Goal: Task Accomplishment & Management: Manage account settings

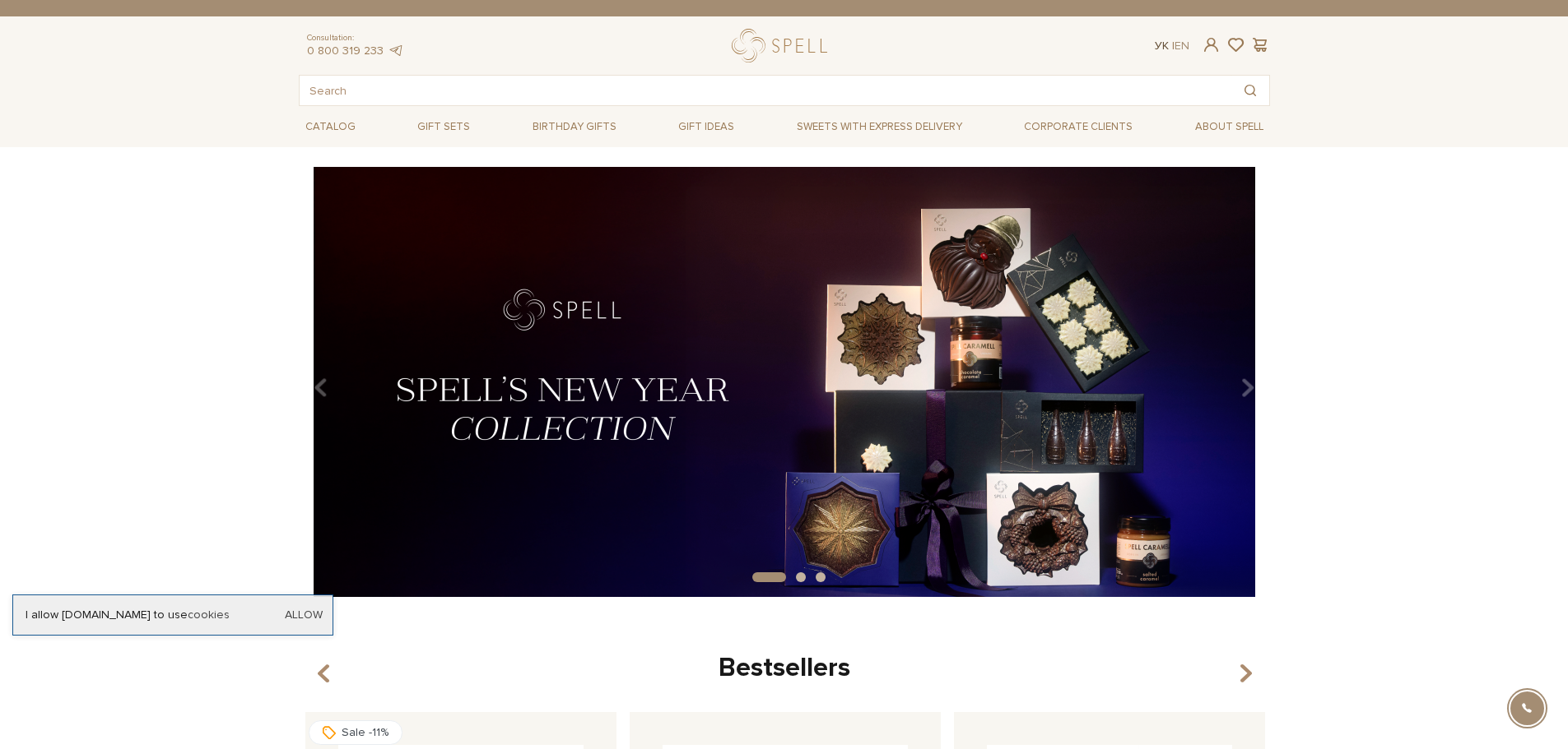
click at [1157, 46] on link "Ук" at bounding box center [1162, 46] width 14 height 14
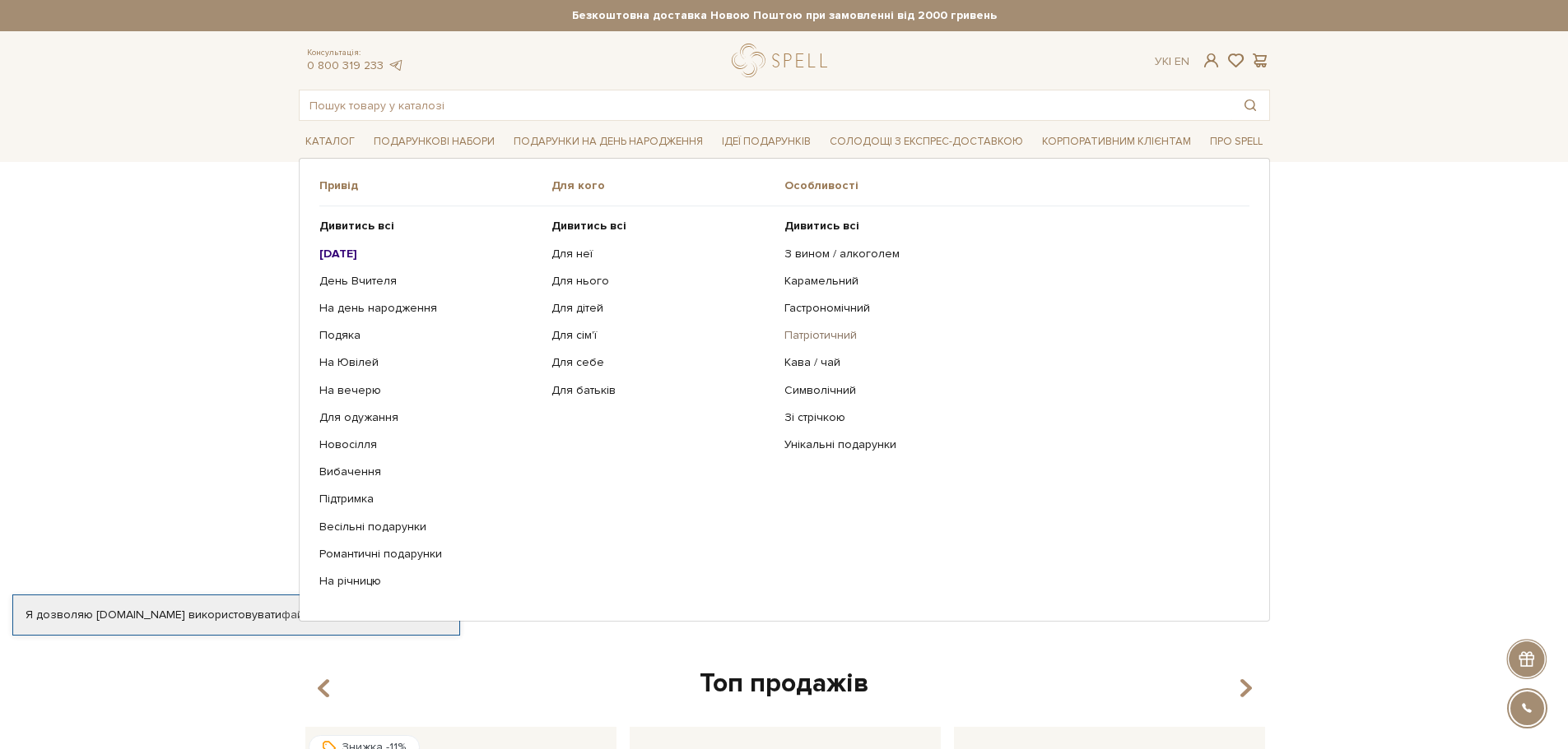
click at [812, 341] on link "Патріотичний" at bounding box center [1010, 336] width 453 height 15
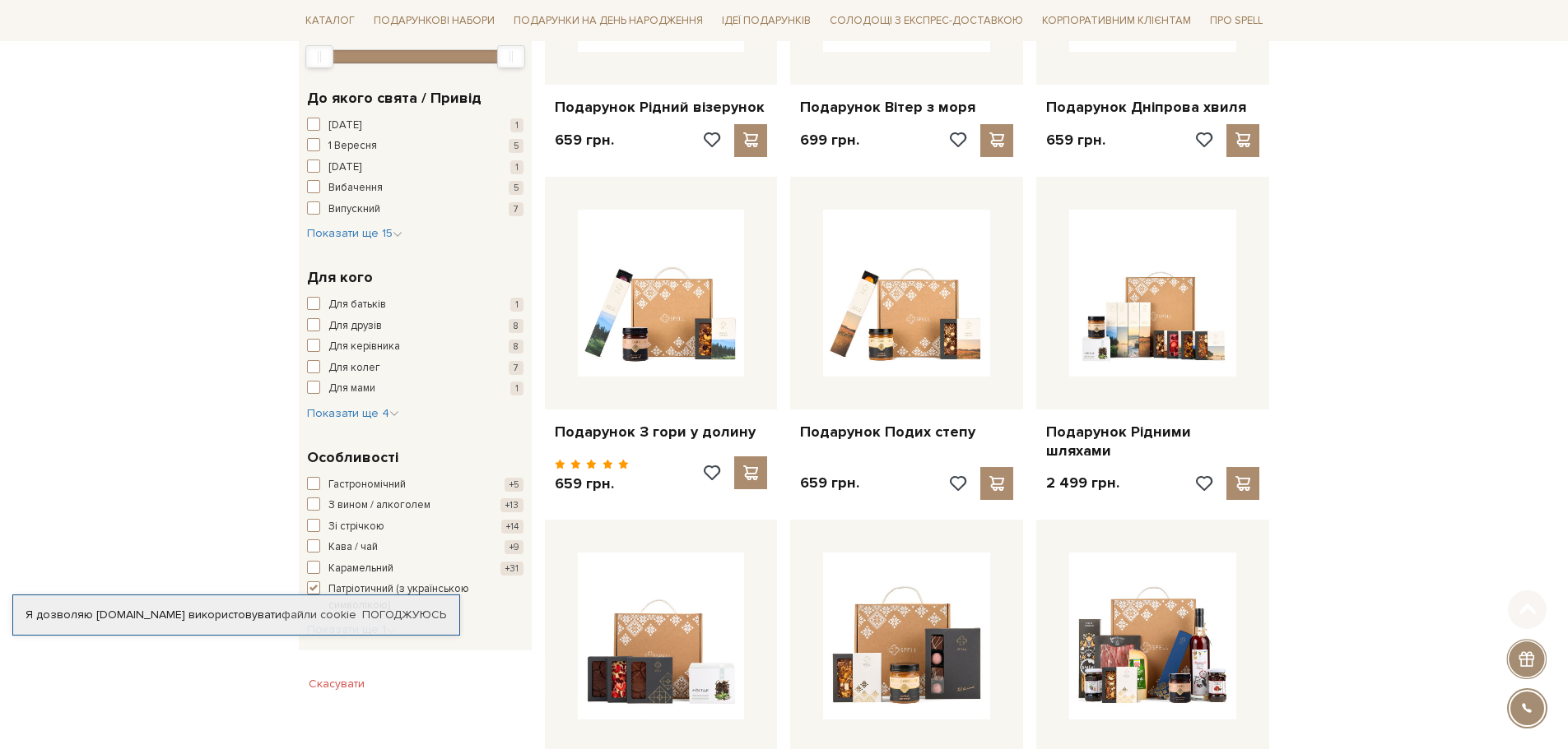
scroll to position [575, 0]
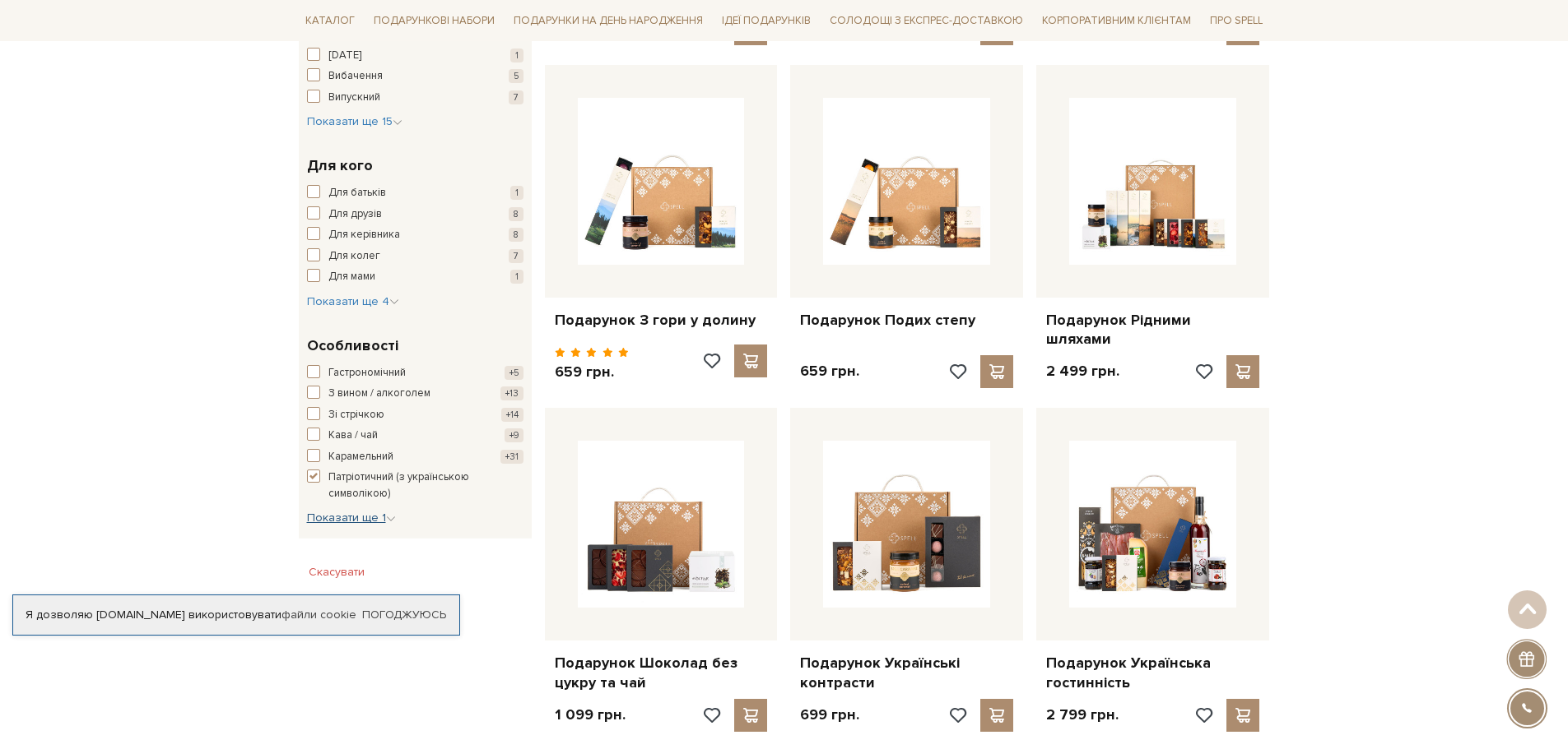
click at [333, 521] on span "Показати ще 1" at bounding box center [352, 518] width 89 height 14
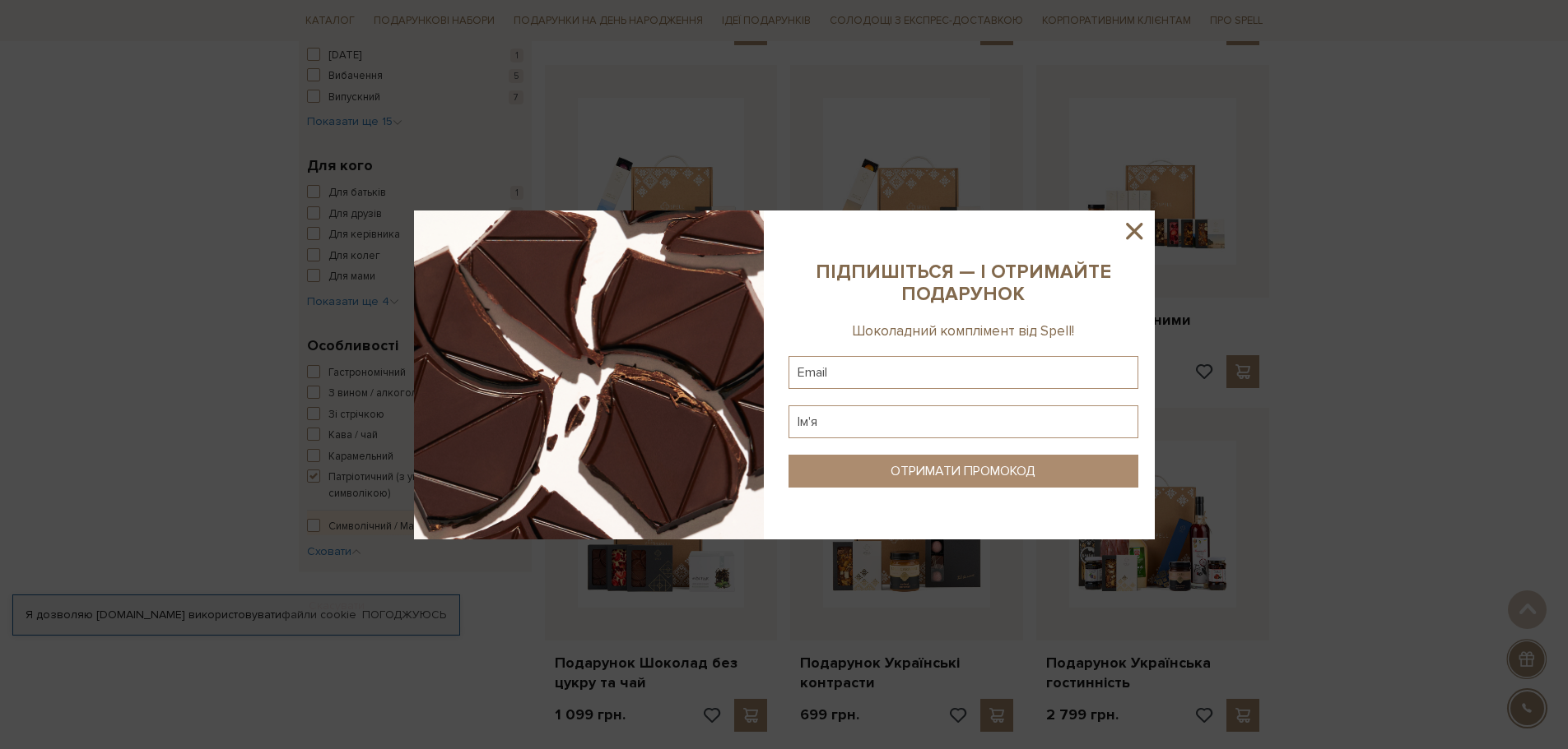
click at [1130, 231] on icon at bounding box center [1134, 231] width 28 height 28
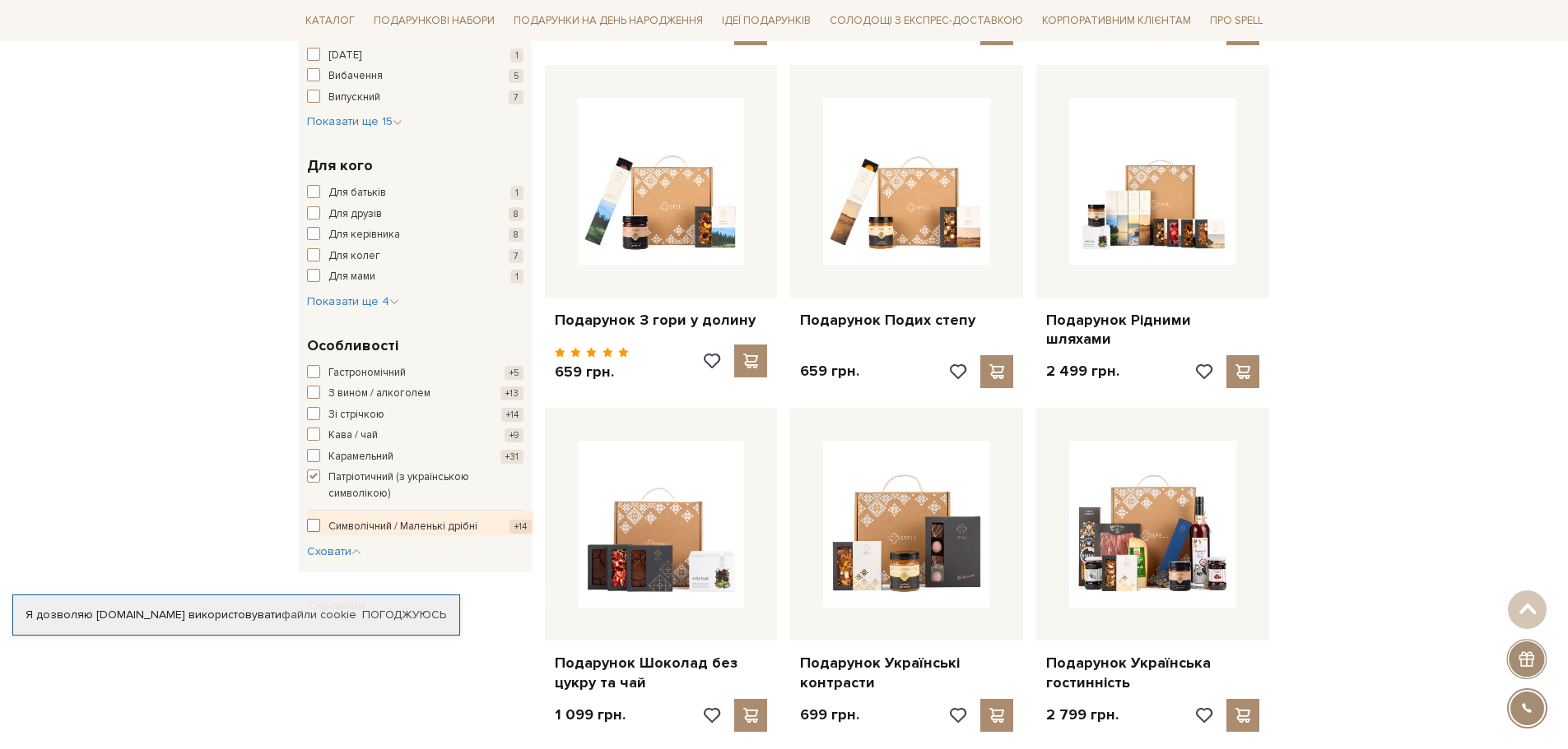
click at [316, 525] on span "button" at bounding box center [314, 525] width 13 height 13
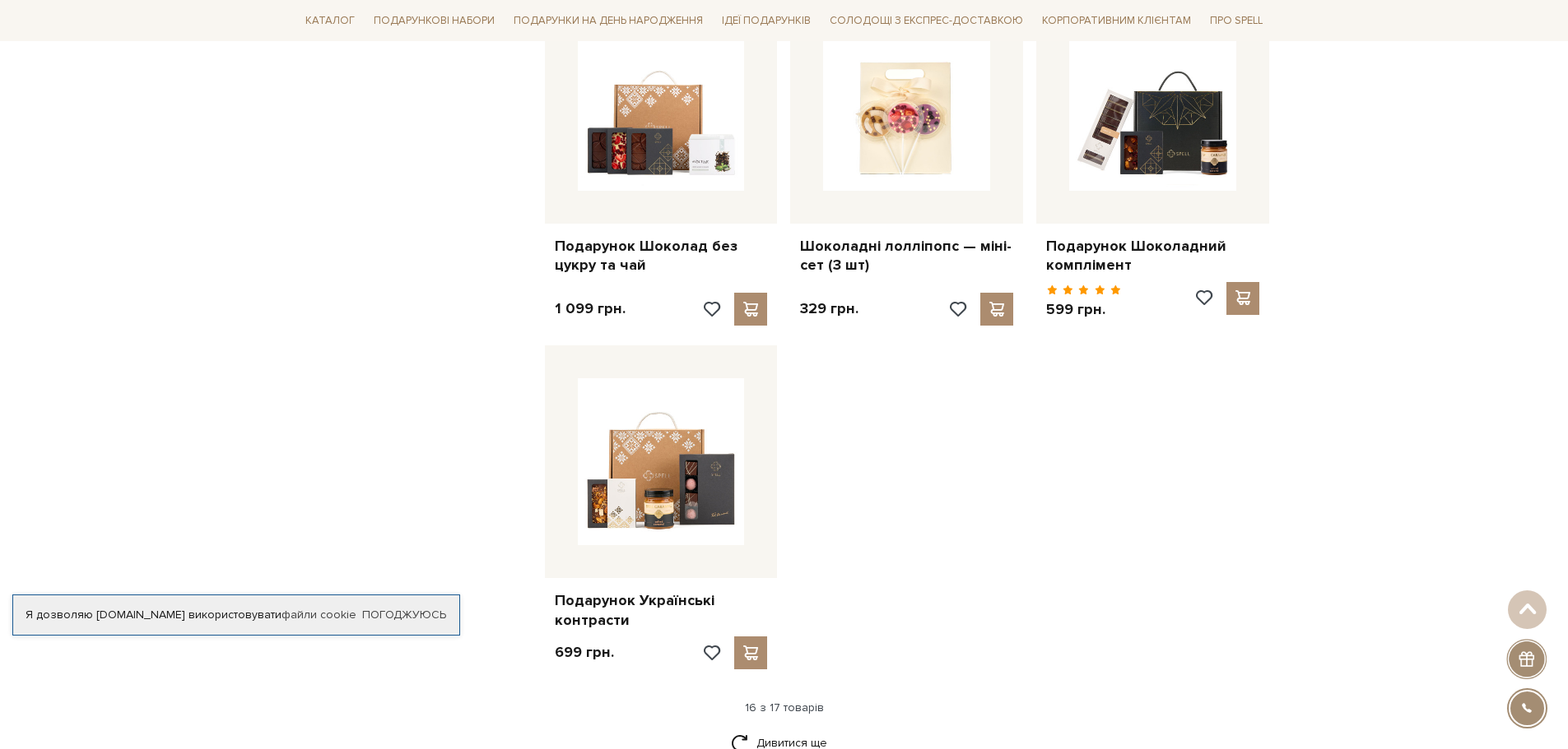
scroll to position [1892, 0]
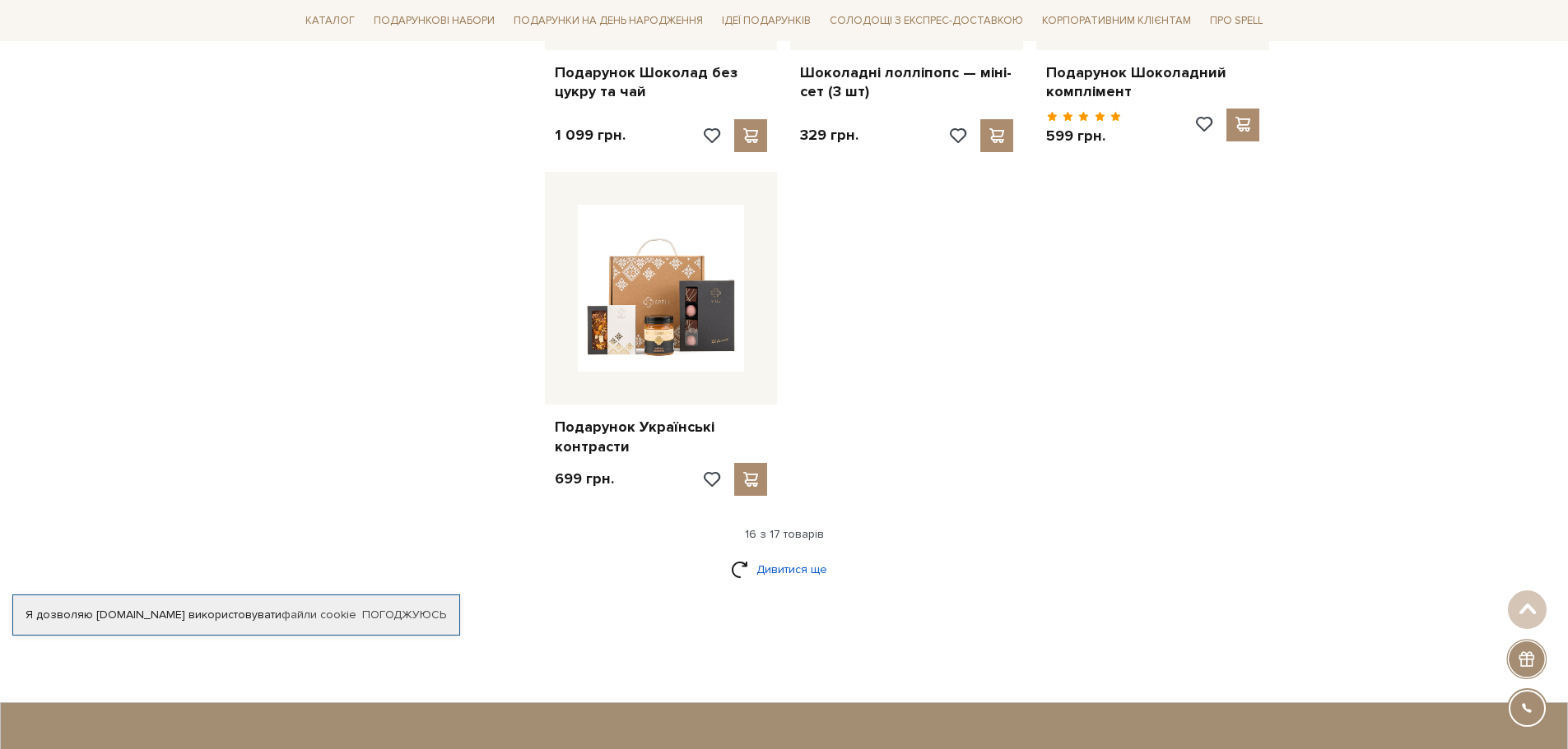
click at [783, 555] on link "Дивитися ще" at bounding box center [784, 569] width 107 height 29
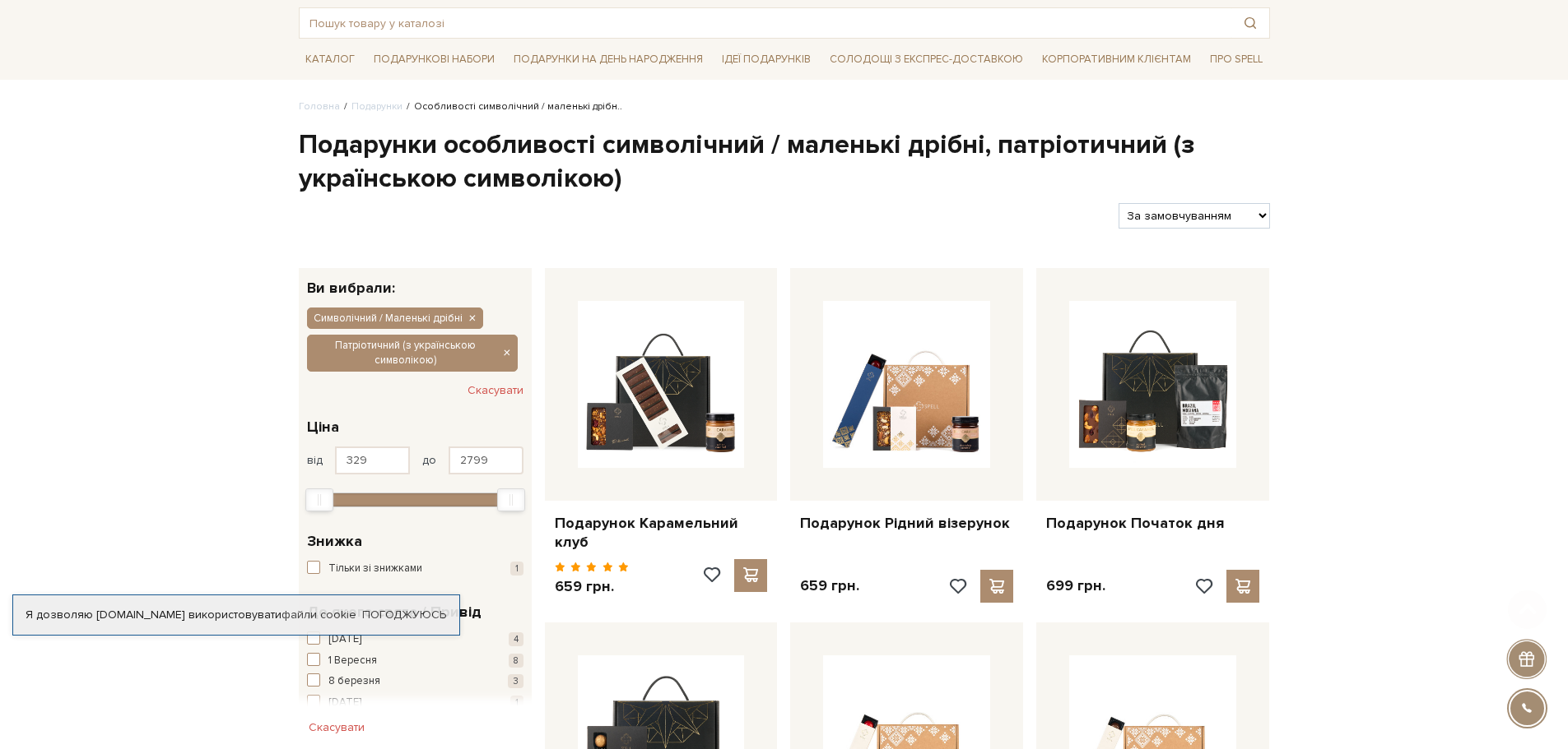
scroll to position [0, 0]
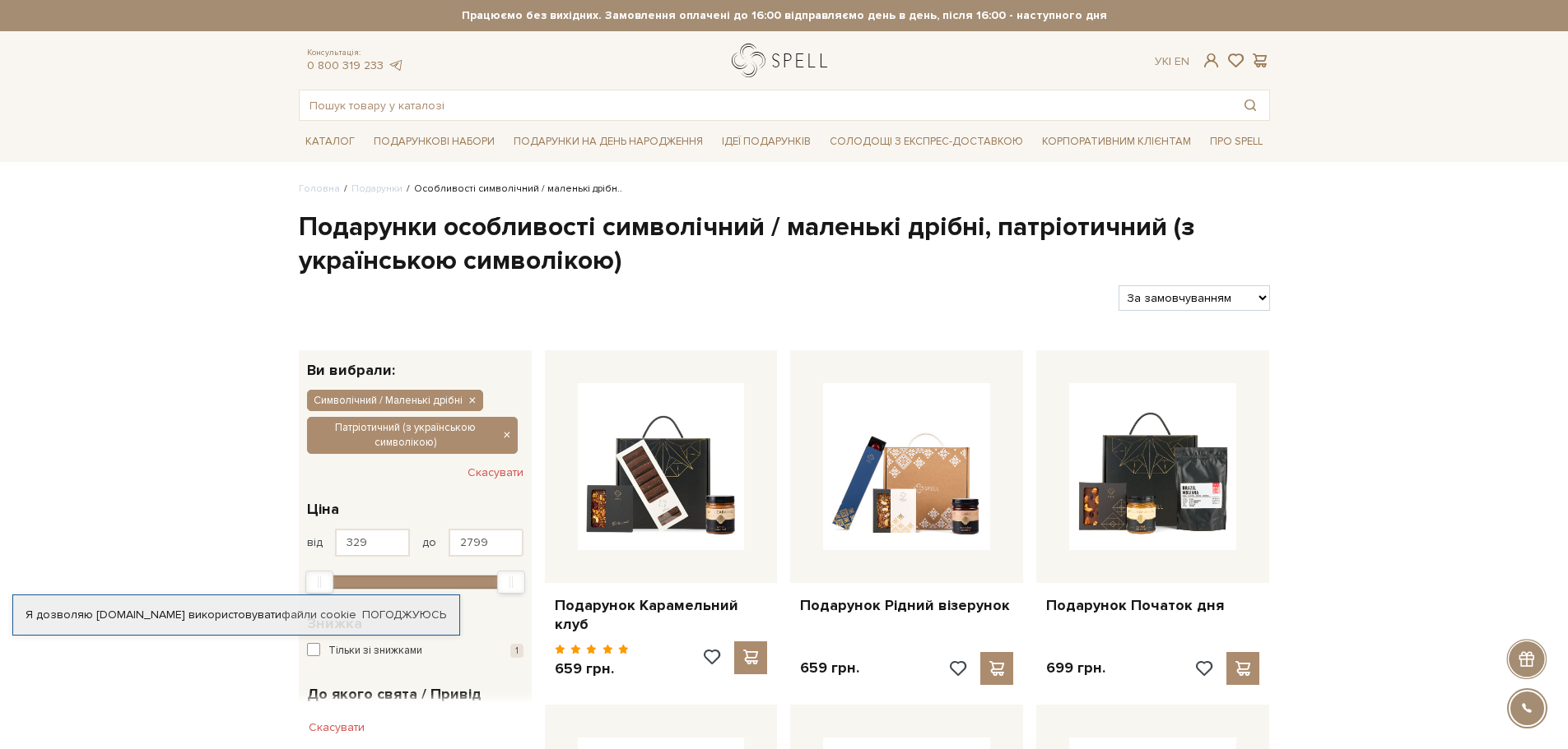
click at [792, 61] on link "logo" at bounding box center [783, 60] width 103 height 34
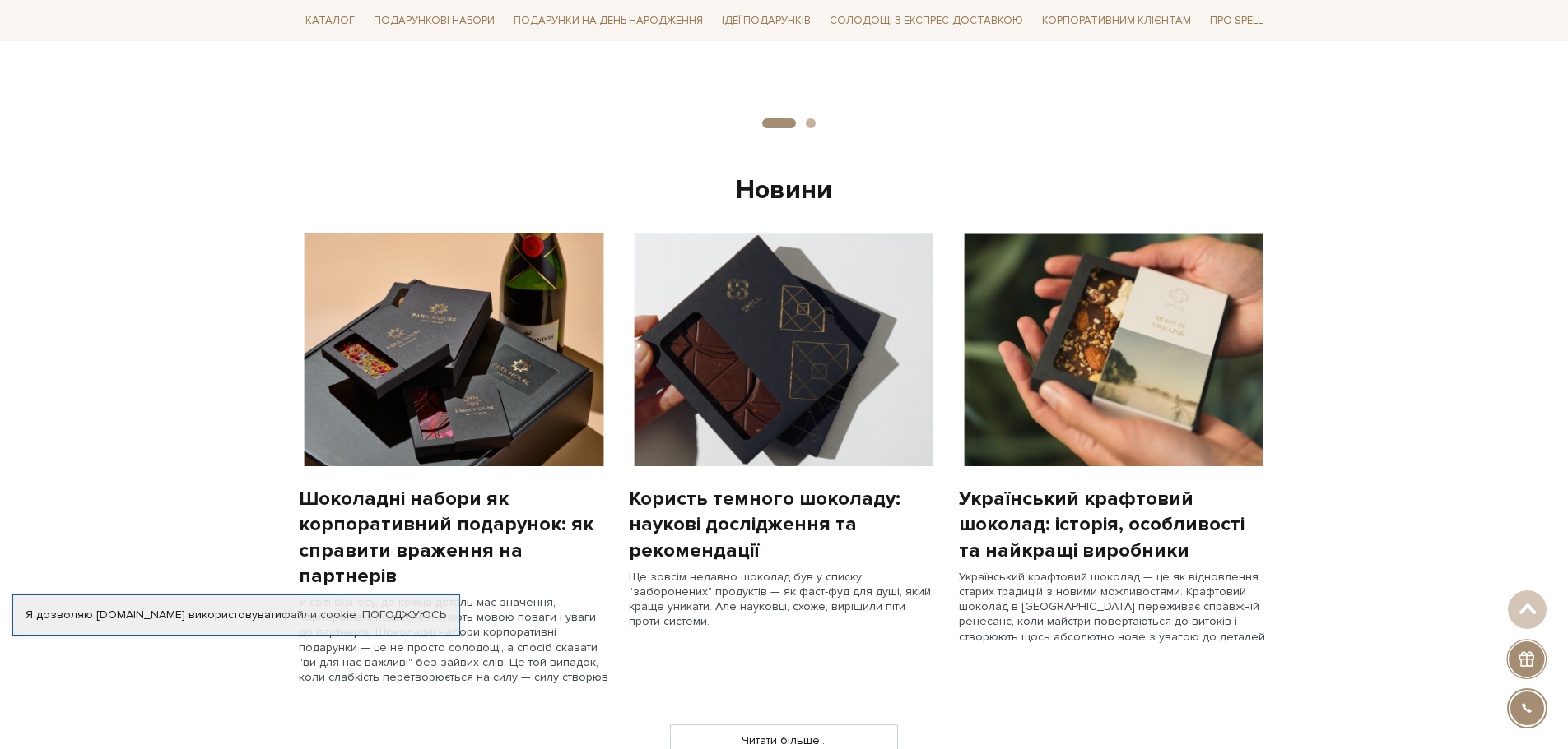
scroll to position [1234, 0]
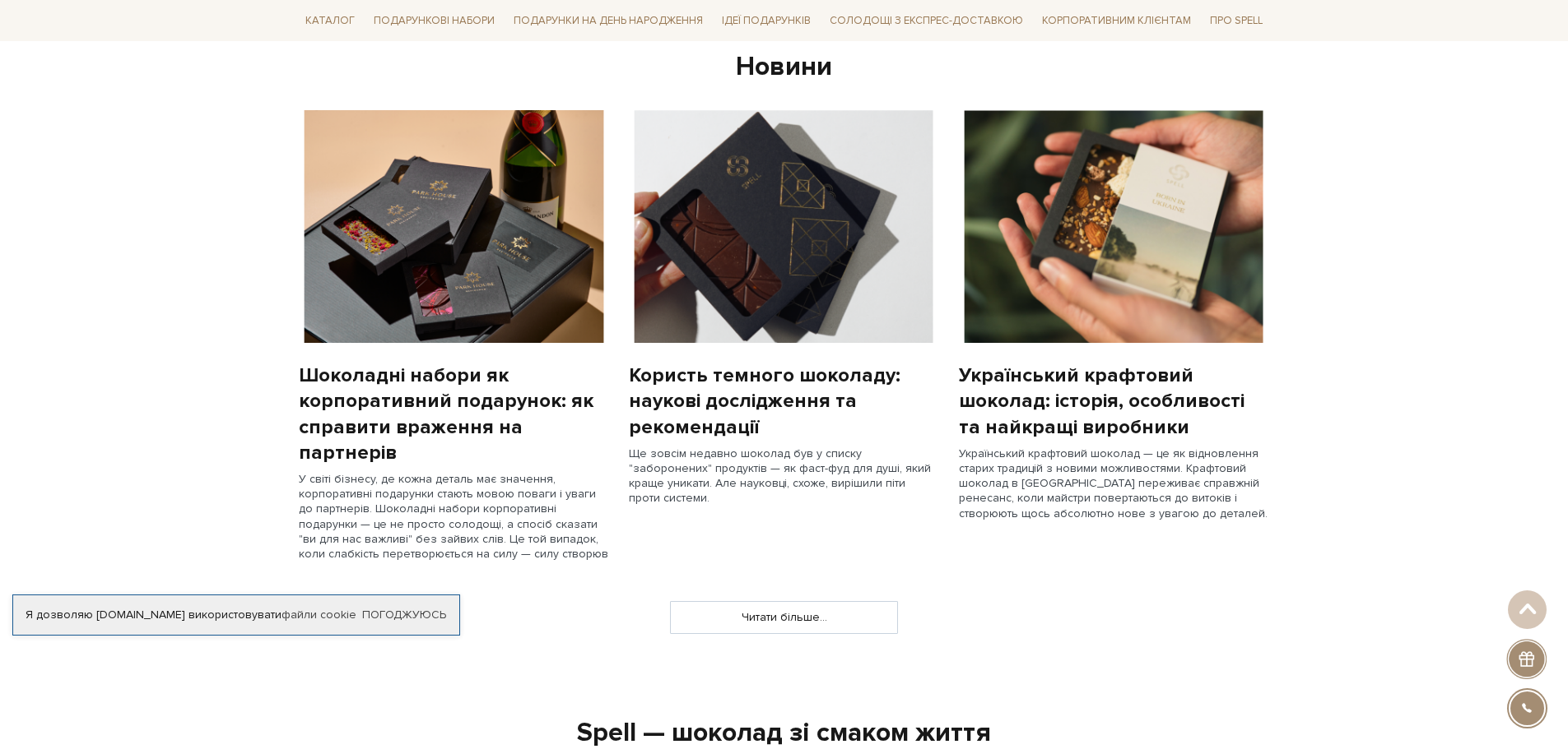
click at [1125, 237] on img at bounding box center [1114, 226] width 310 height 233
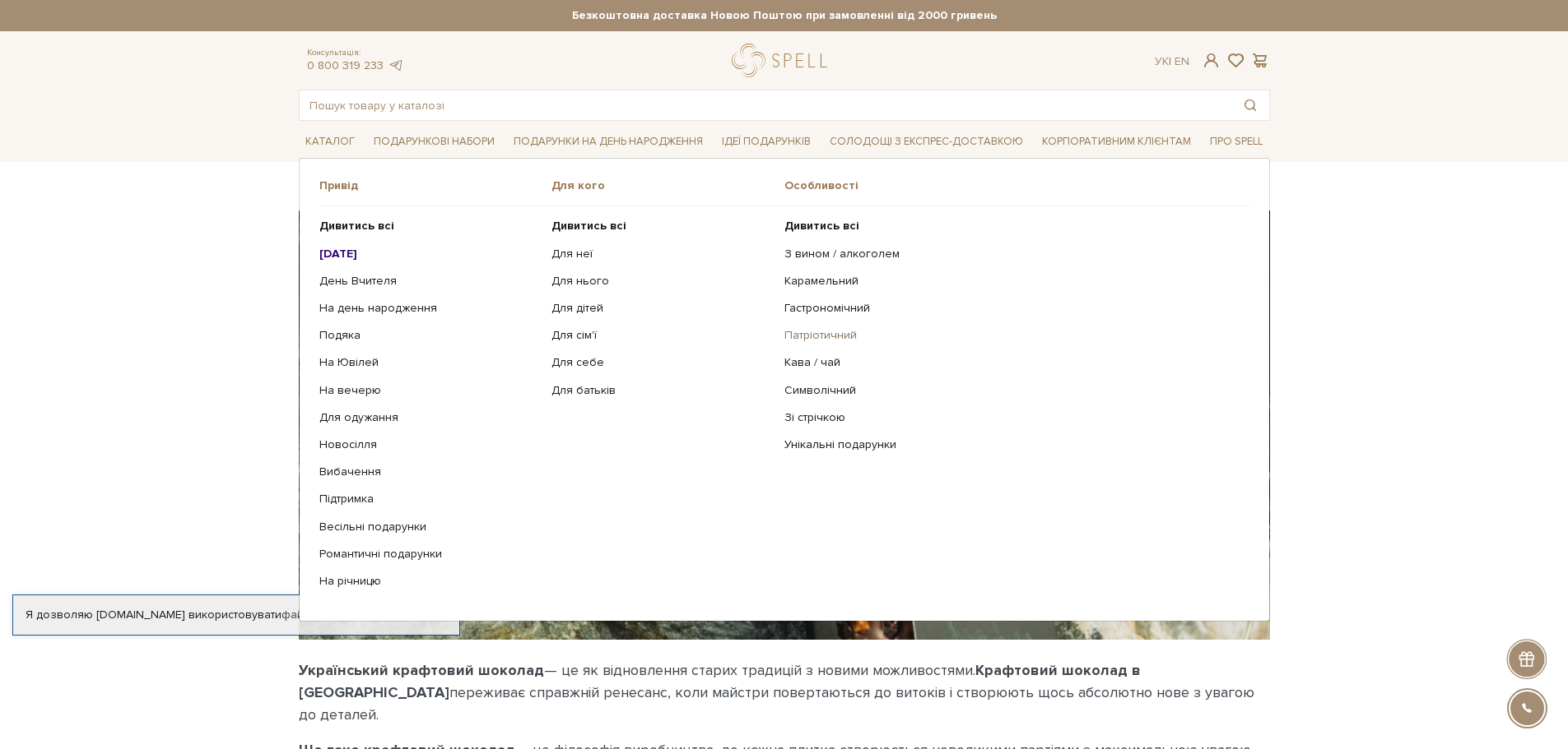
click at [811, 330] on link "Патріотичний" at bounding box center [1010, 336] width 453 height 15
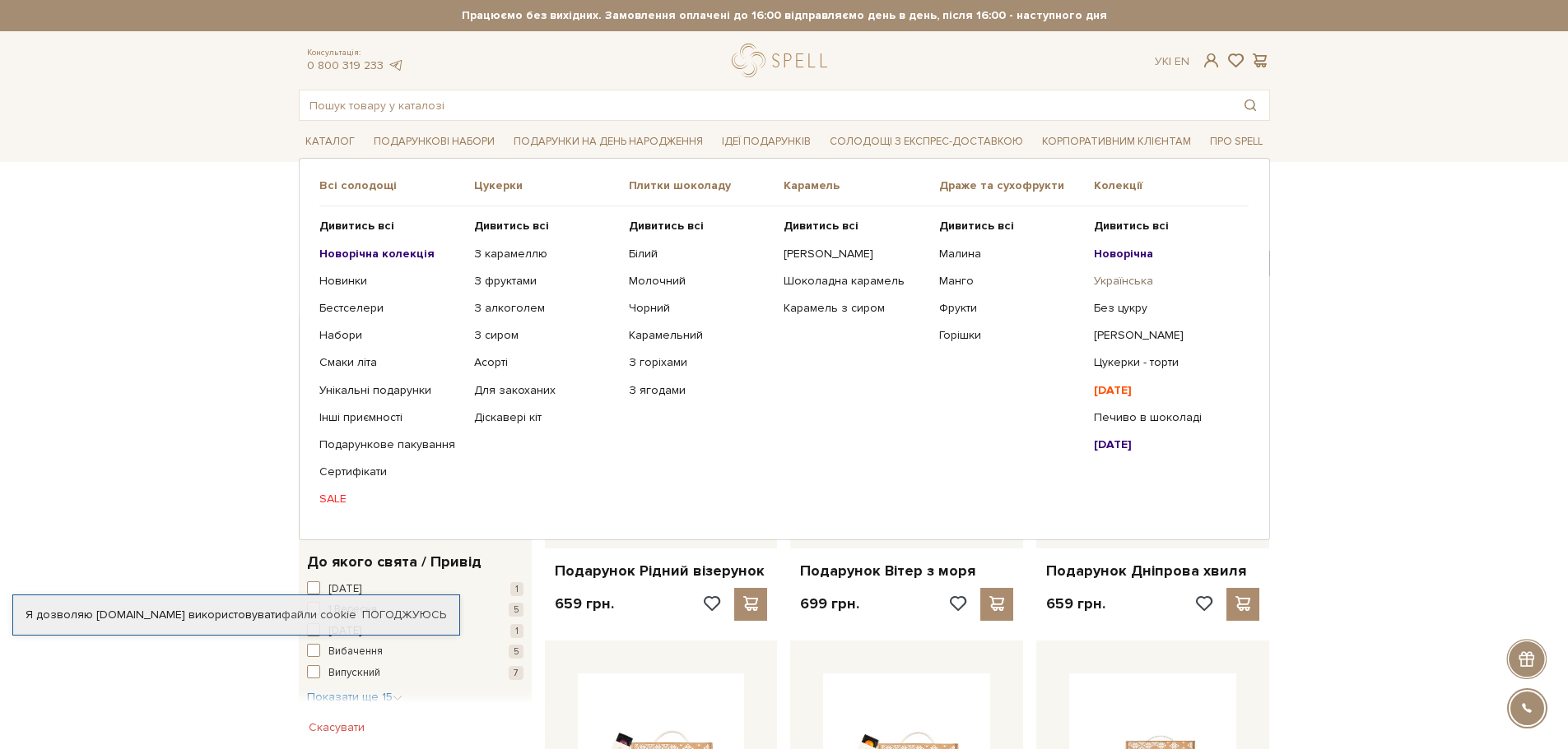
click at [1126, 277] on link "Українська" at bounding box center [1165, 281] width 143 height 15
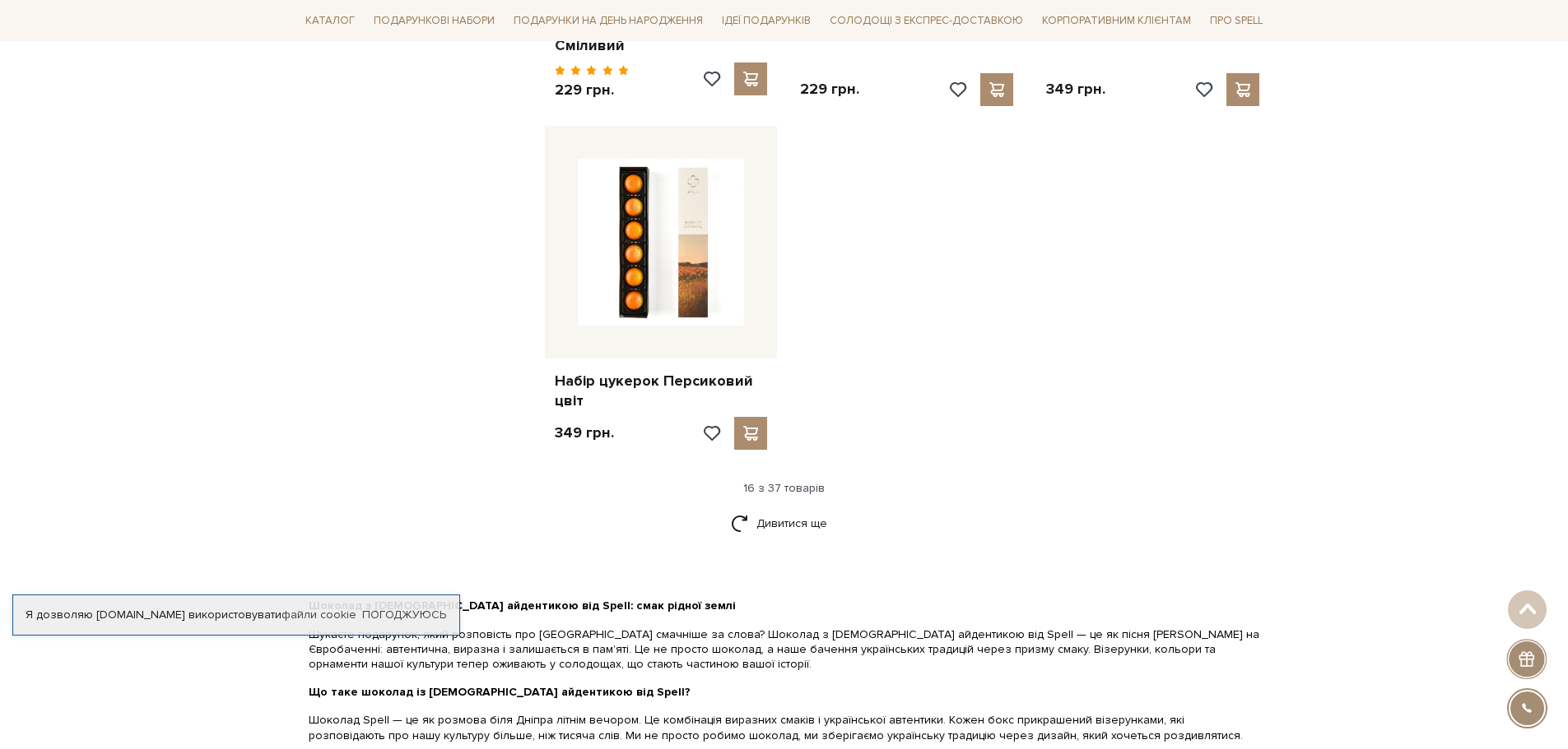
scroll to position [1974, 0]
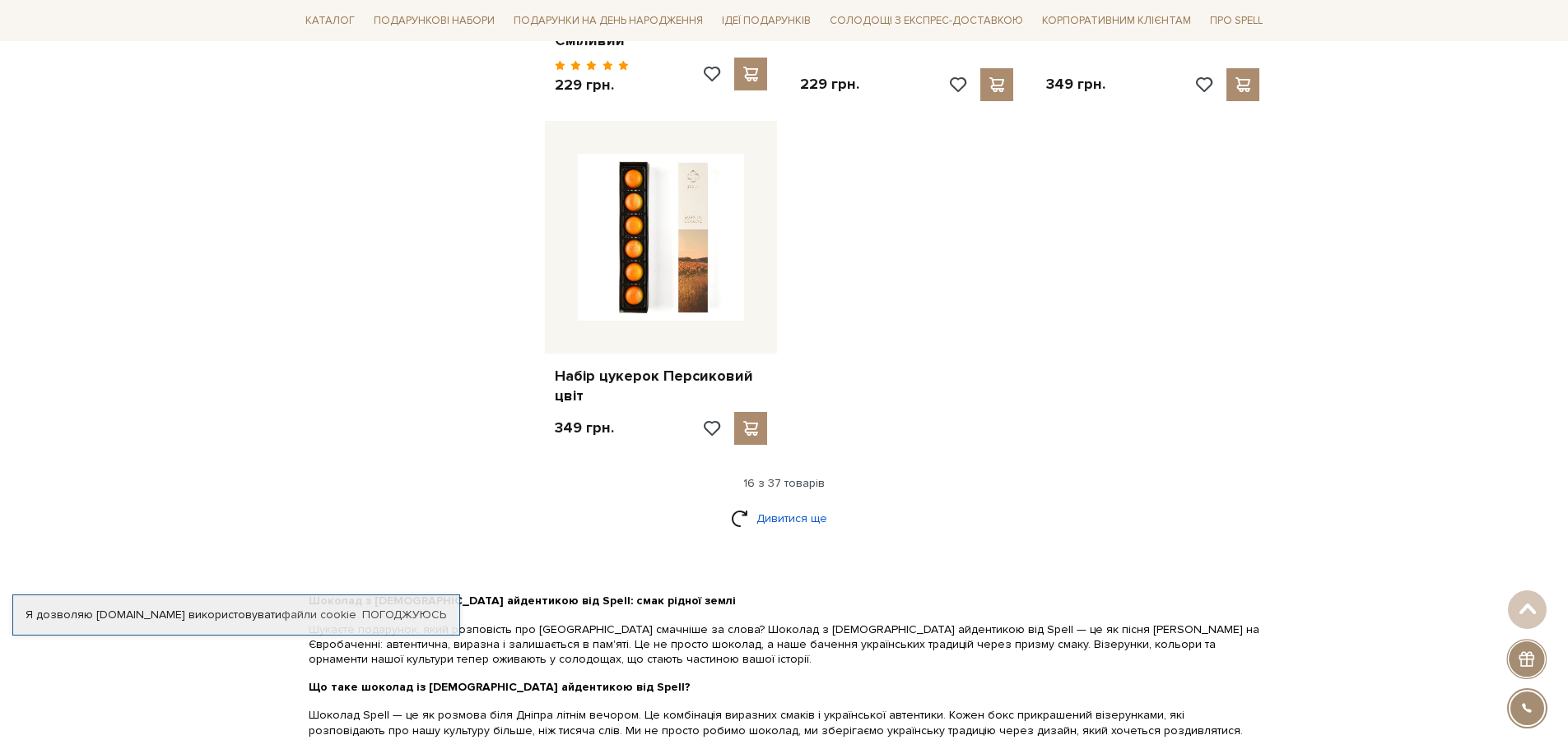
click at [783, 507] on link "Дивитися ще" at bounding box center [784, 519] width 107 height 29
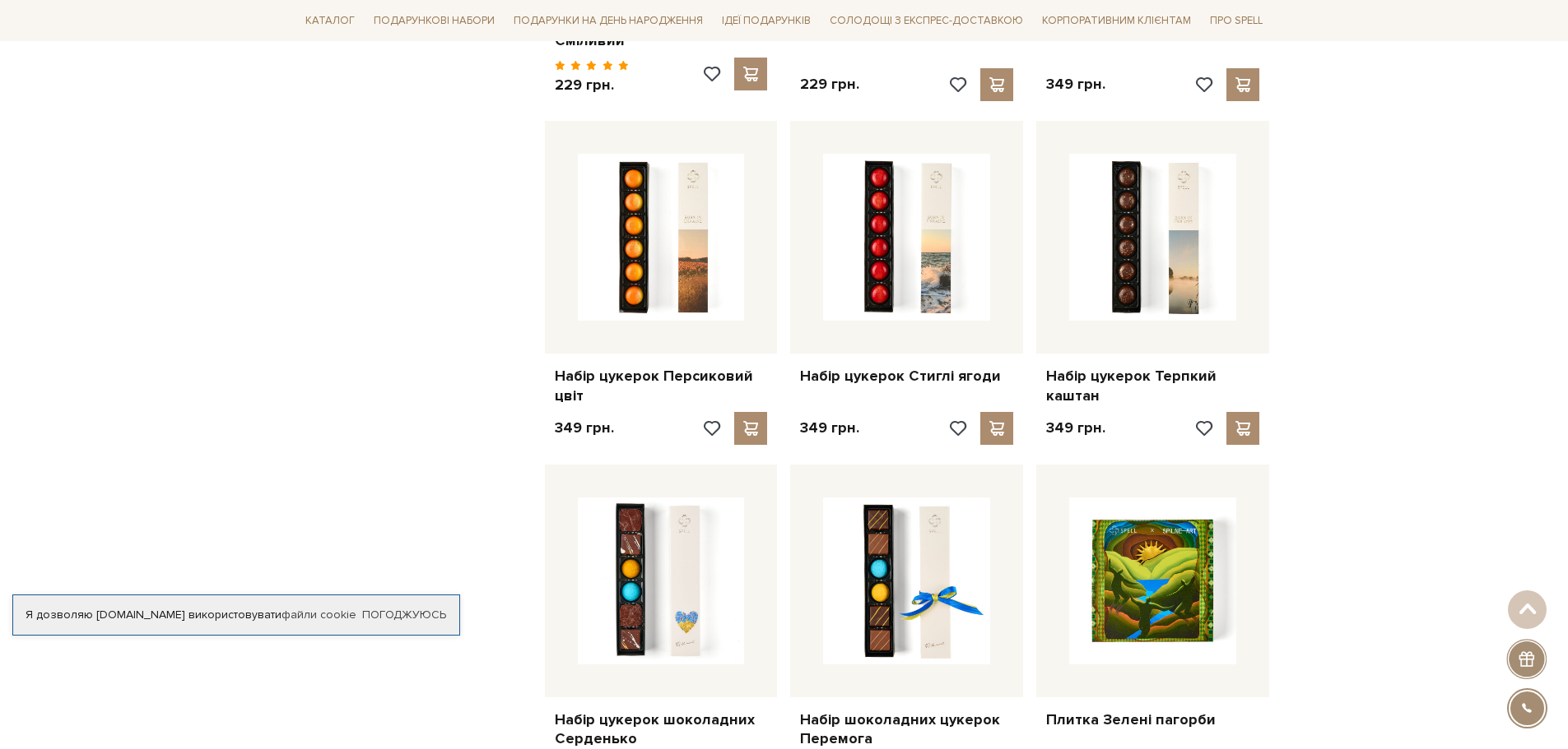
scroll to position [2303, 0]
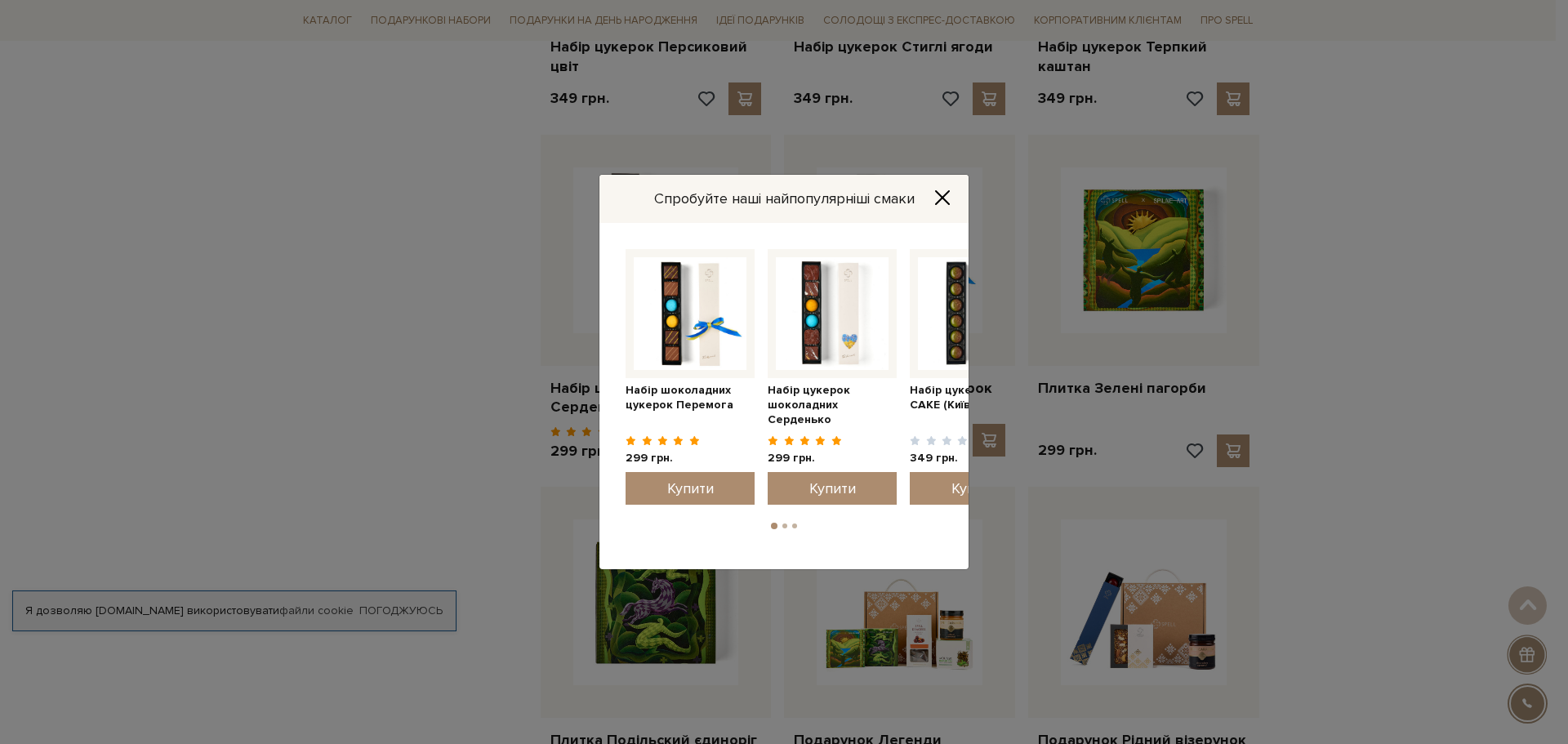
click at [941, 197] on icon "Close" at bounding box center [942, 197] width 13 height 13
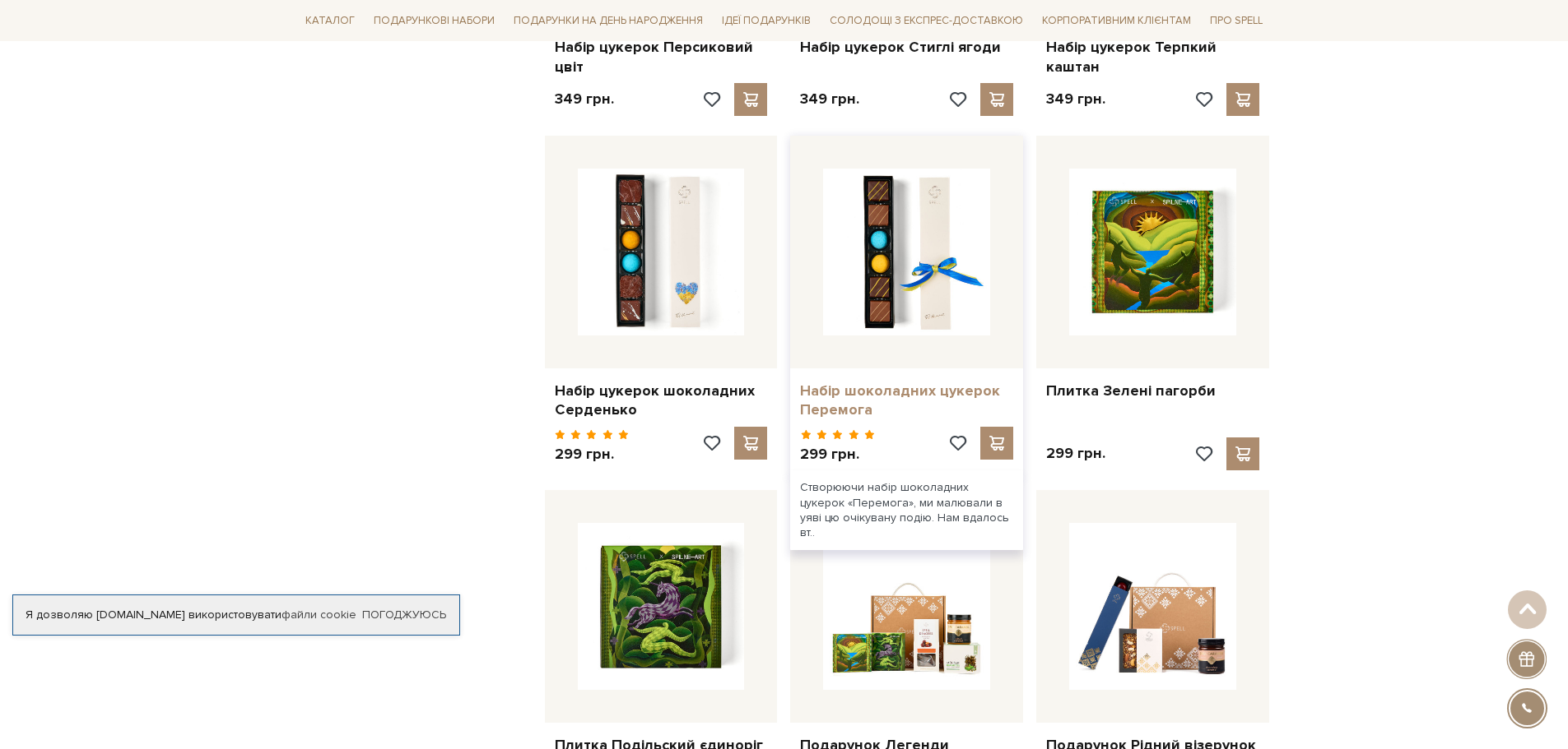
click at [883, 387] on link "Набір шоколадних цукерок Перемога" at bounding box center [906, 401] width 213 height 39
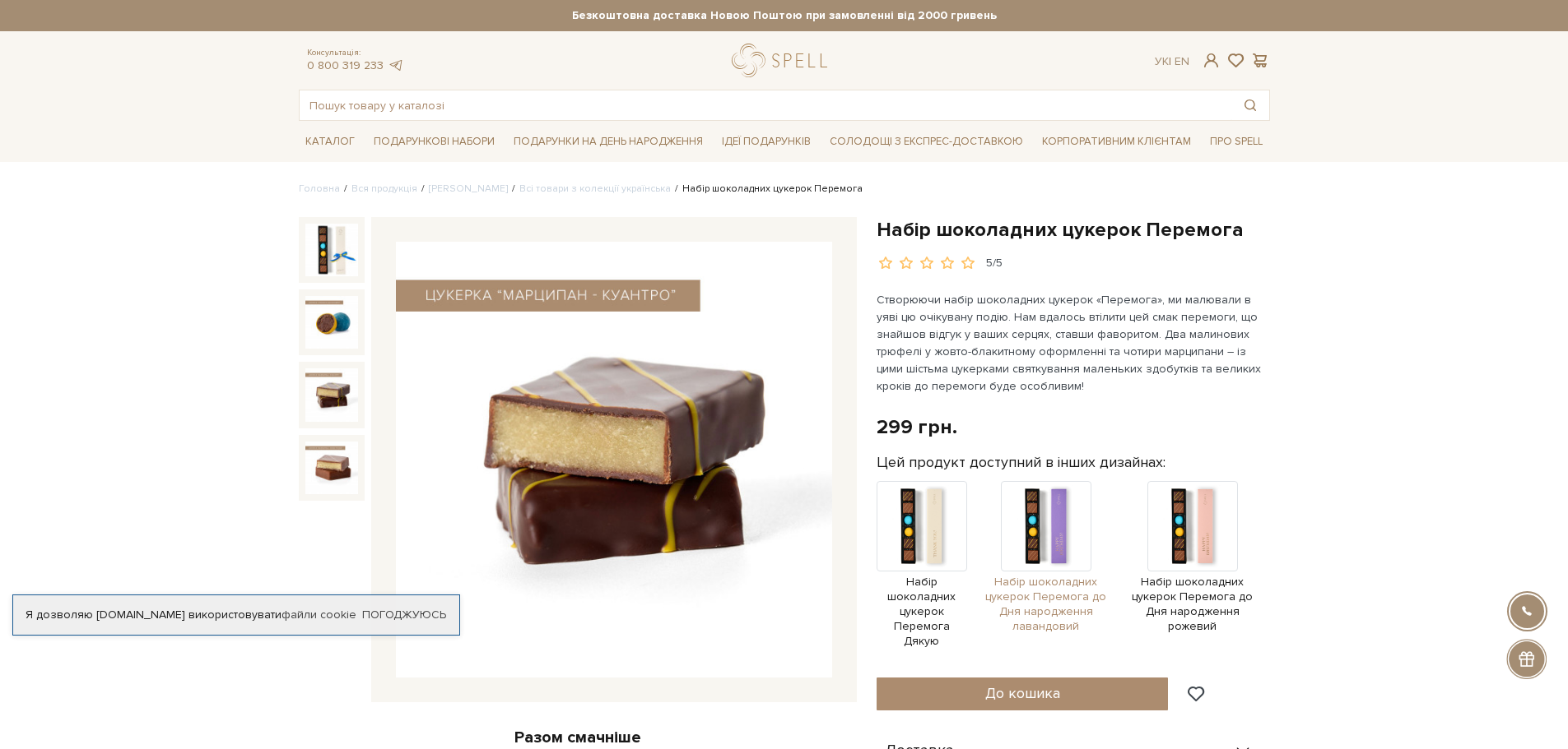
click at [1062, 603] on span "Набір шоколадних цукерок Перемога до Дня народження лавандовий" at bounding box center [1046, 605] width 142 height 60
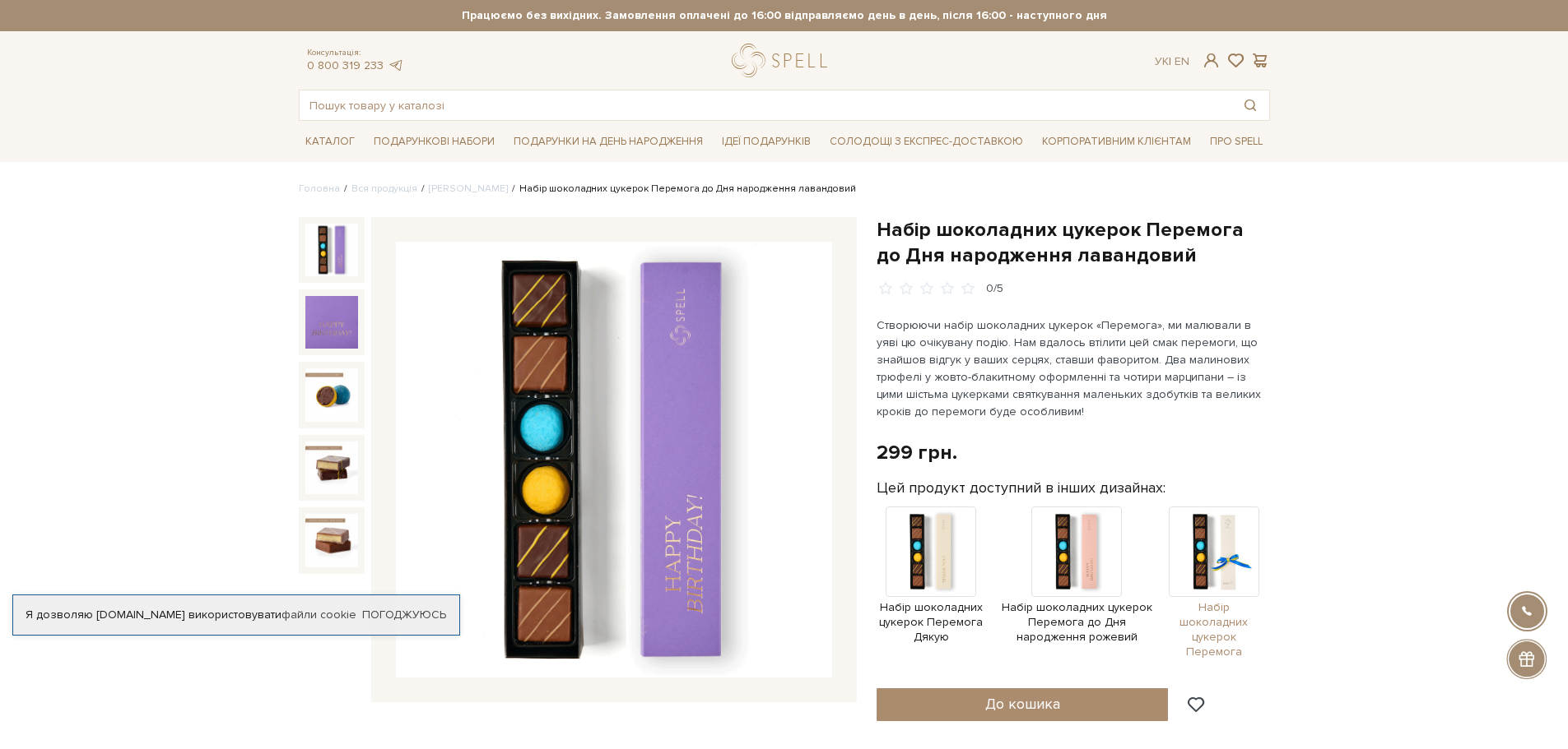
click at [1193, 553] on img at bounding box center [1214, 552] width 90 height 90
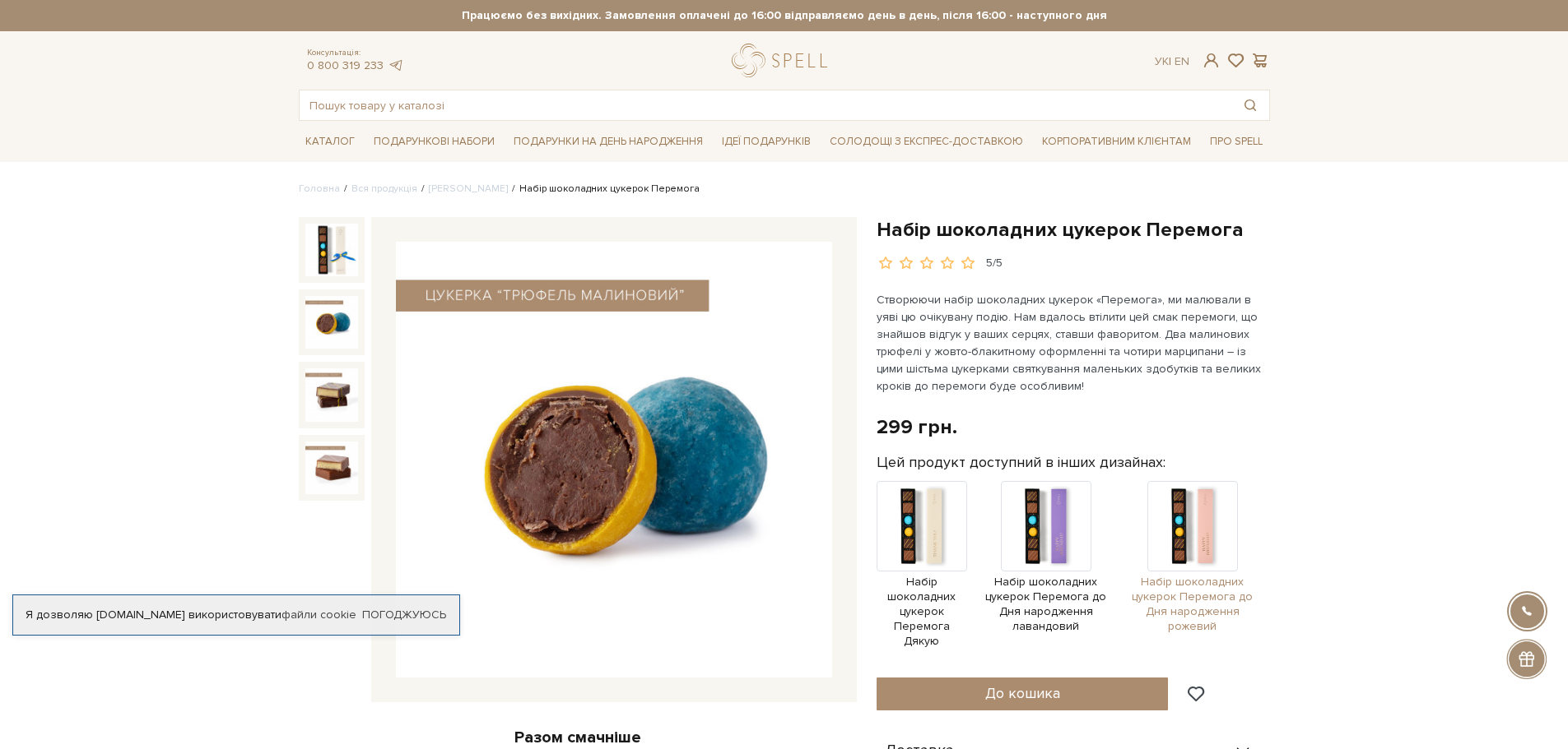
click at [1211, 595] on span "Набір шоколадних цукерок Перемога до Дня народження рожевий" at bounding box center [1192, 605] width 135 height 60
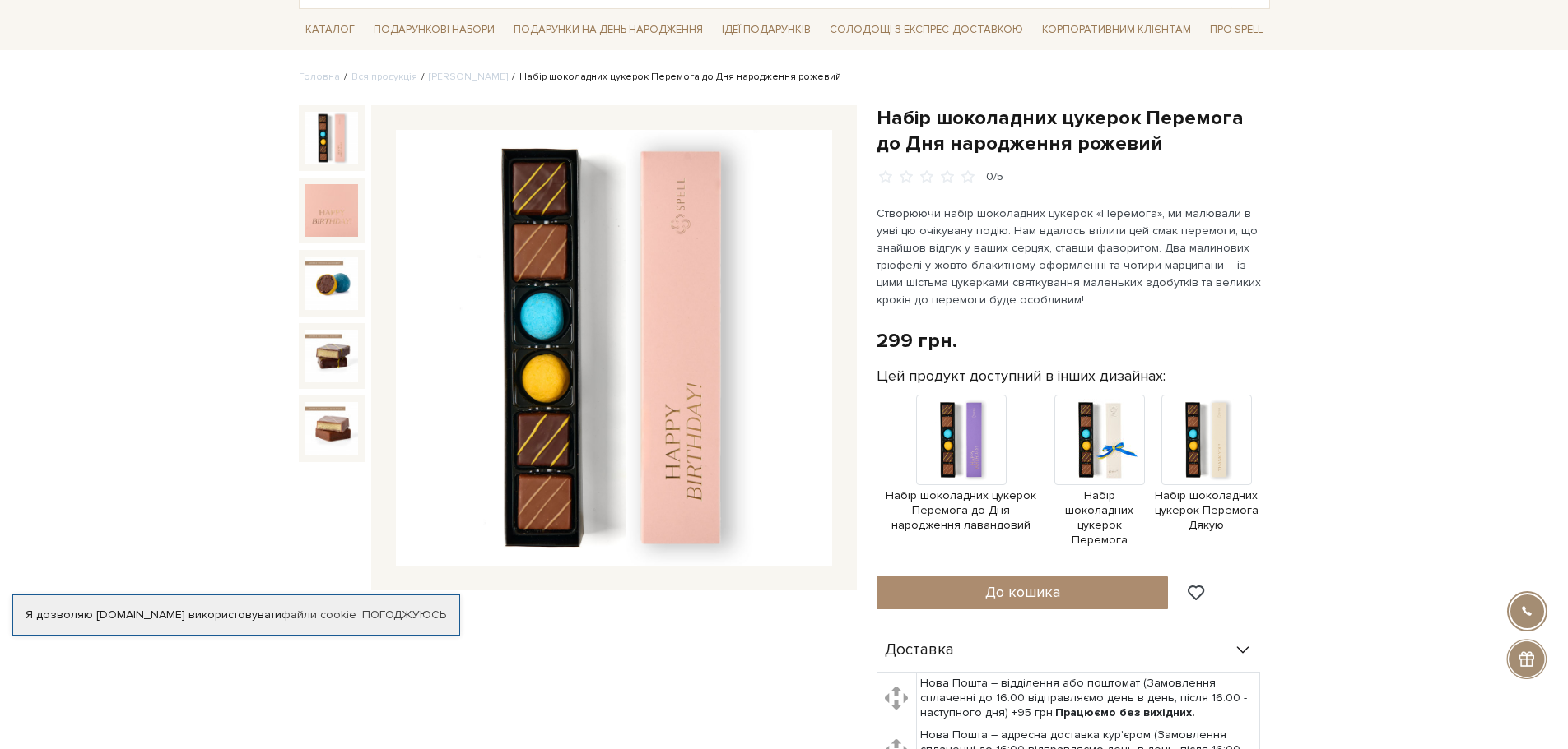
scroll to position [82, 0]
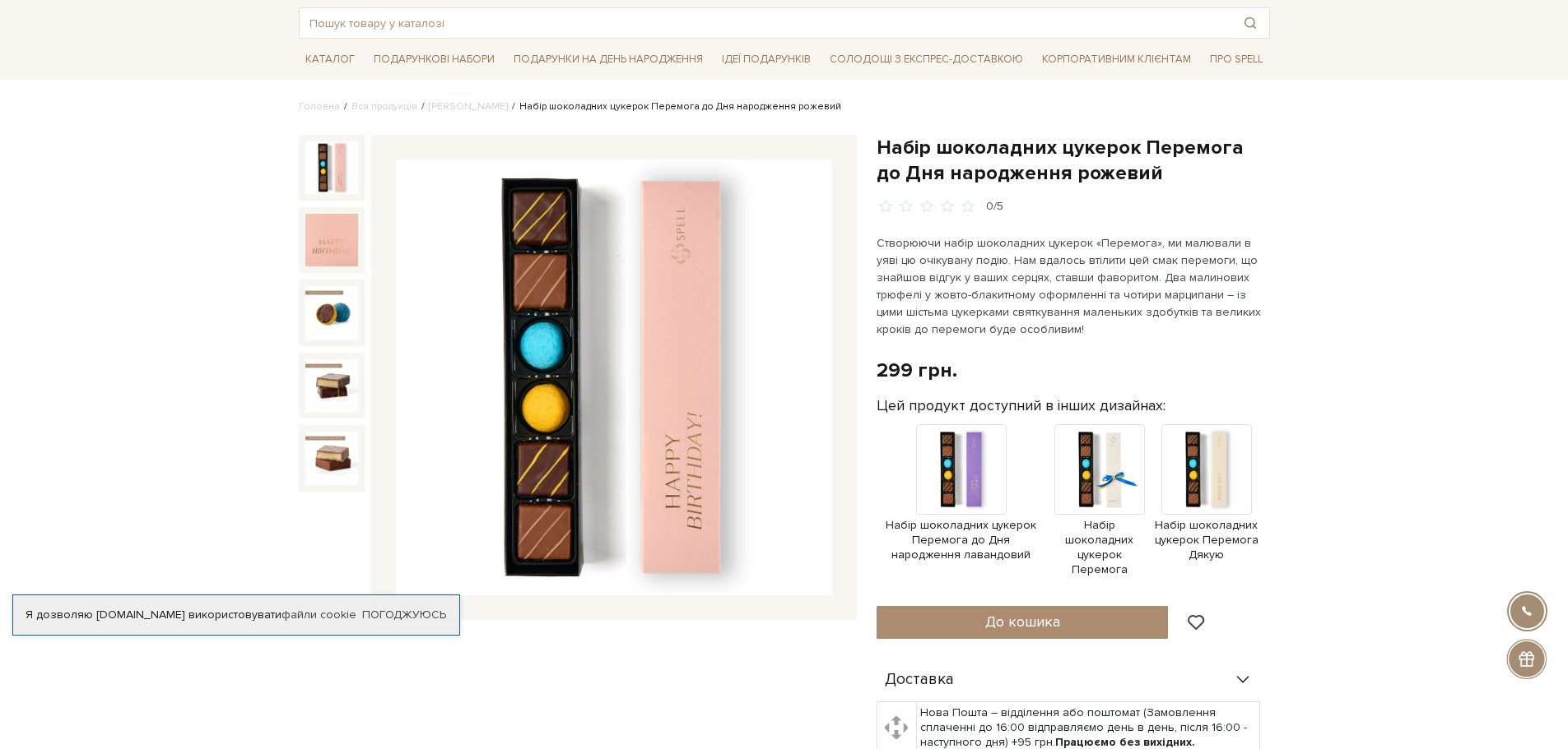
click at [330, 169] on img at bounding box center [331, 167] width 52 height 52
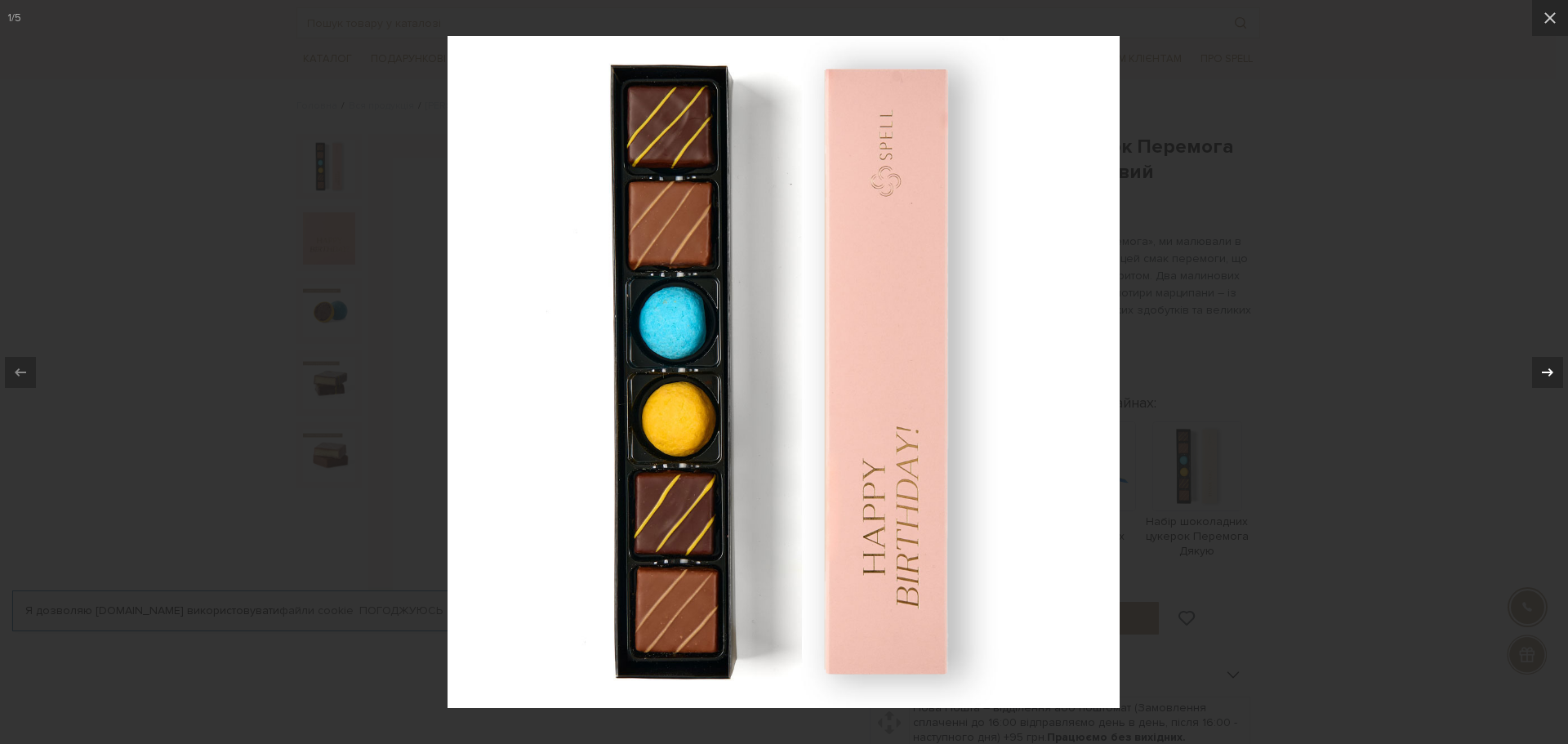
click at [1551, 375] on icon at bounding box center [1547, 373] width 19 height 19
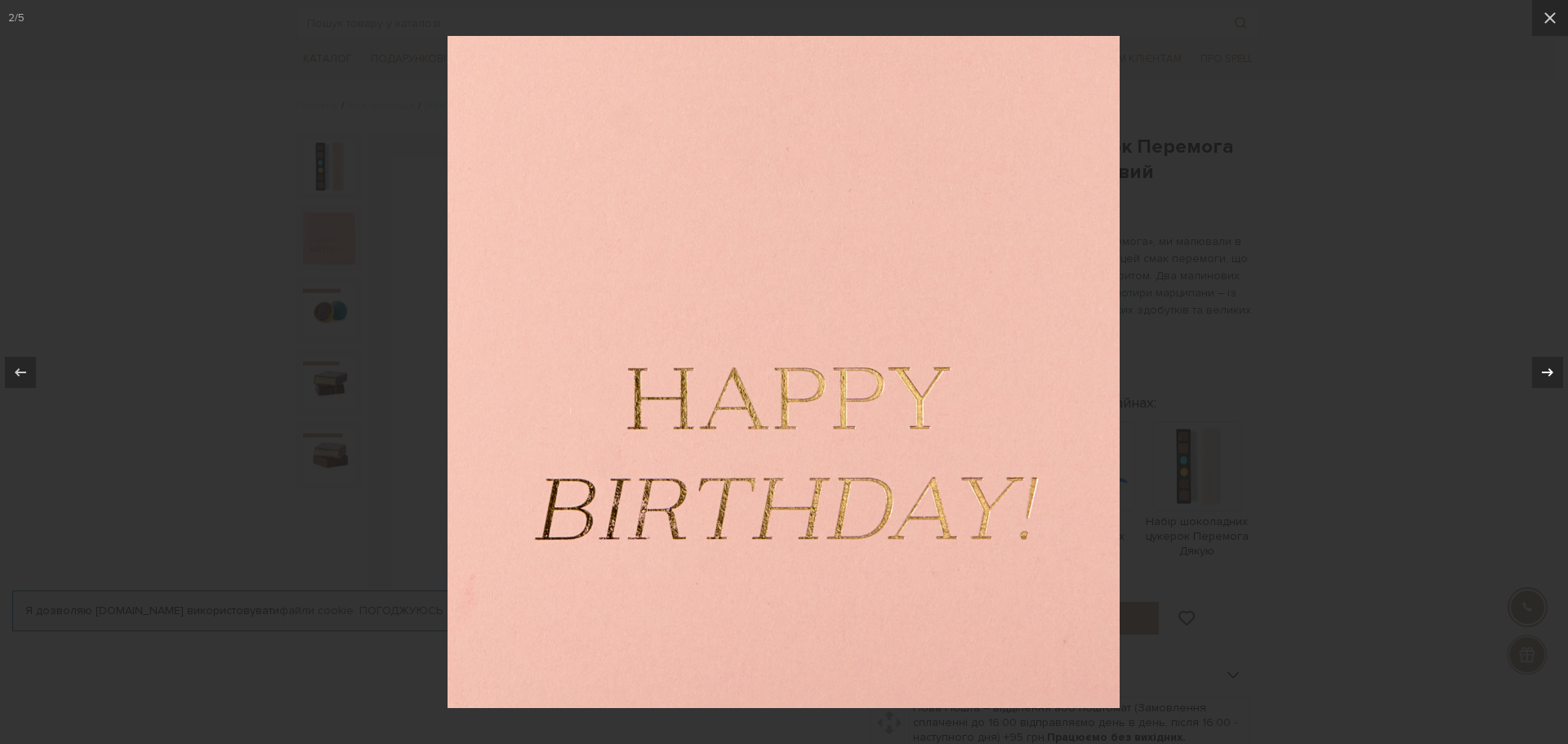
click at [1551, 375] on icon at bounding box center [1547, 373] width 19 height 19
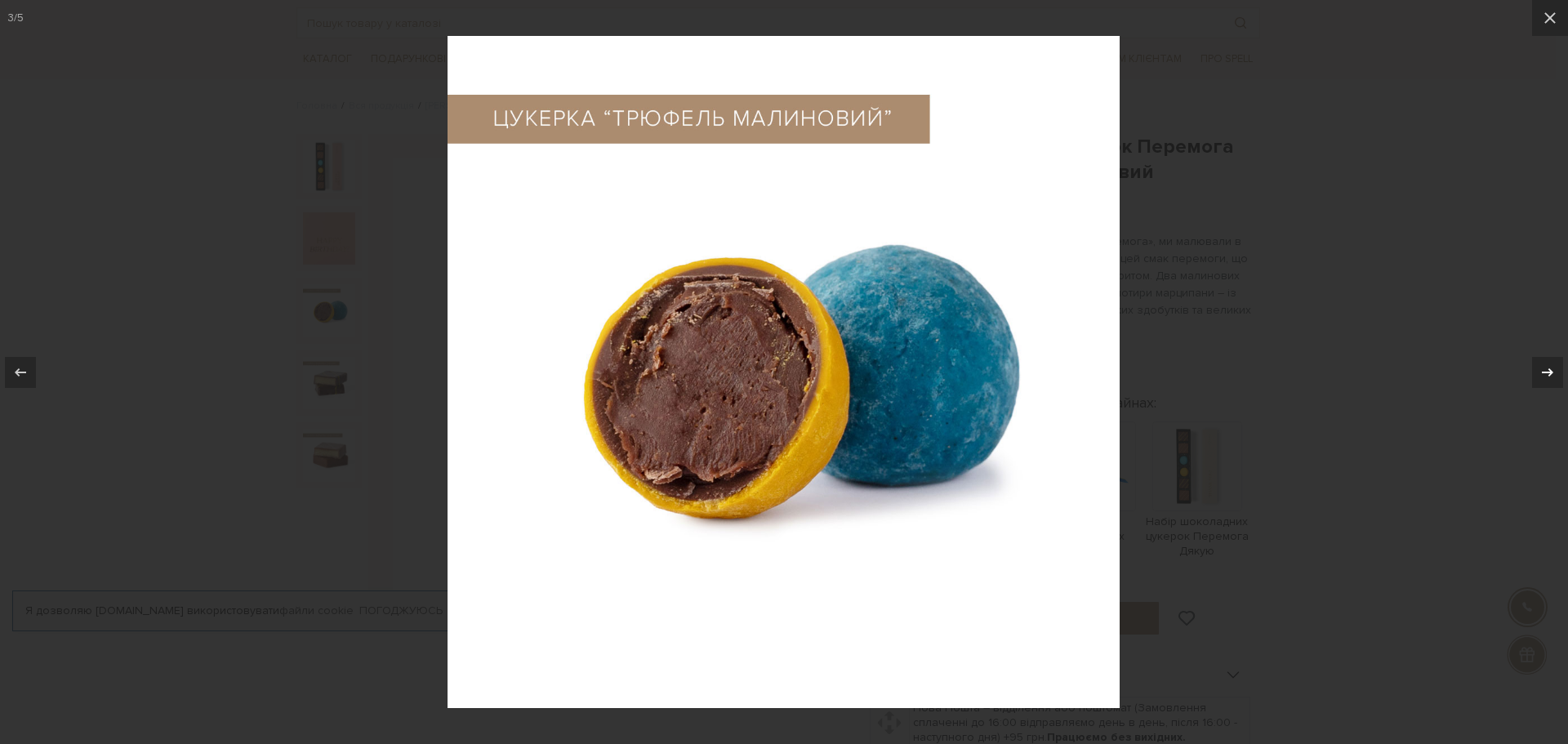
click at [1551, 375] on icon at bounding box center [1547, 373] width 19 height 19
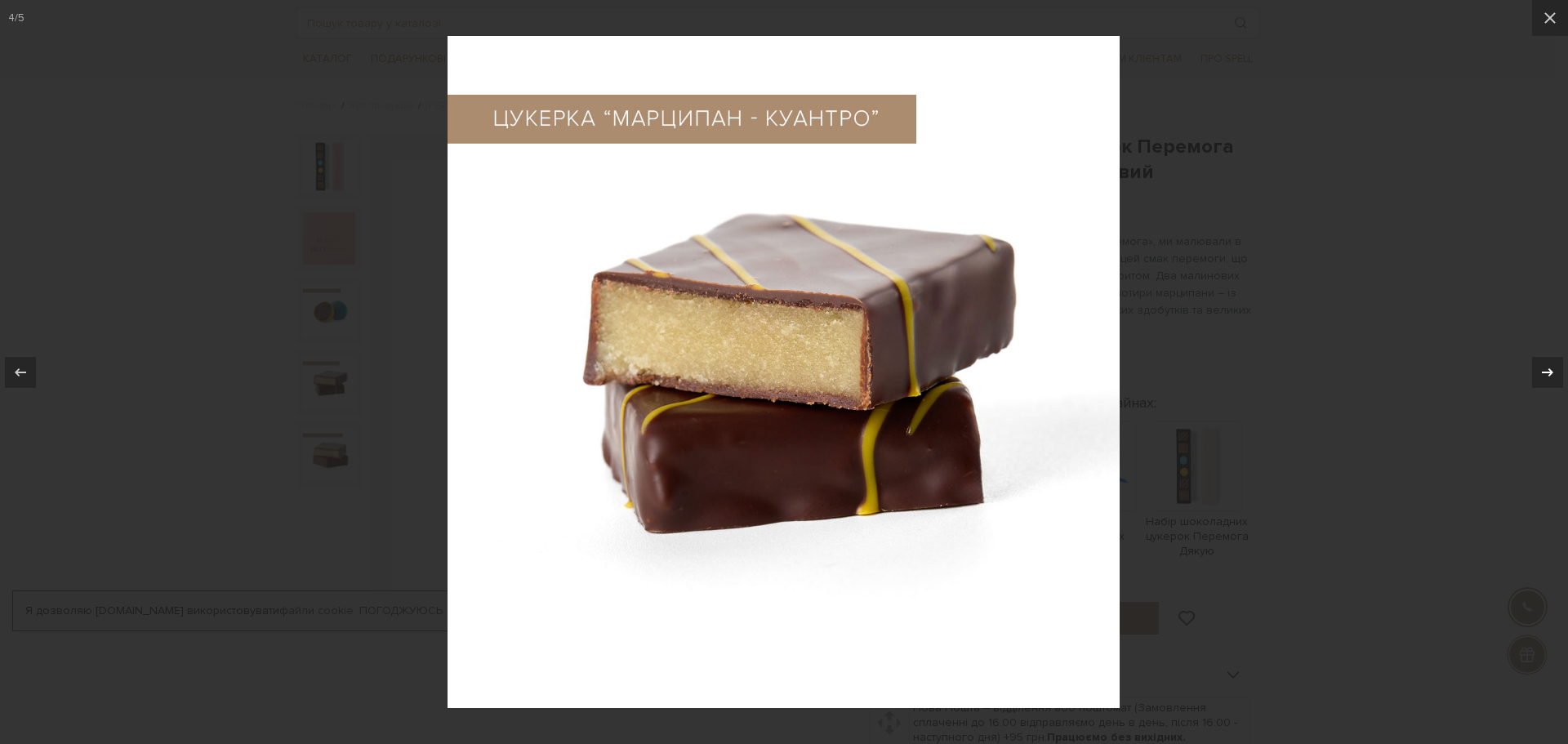
click at [1551, 375] on icon at bounding box center [1547, 373] width 19 height 19
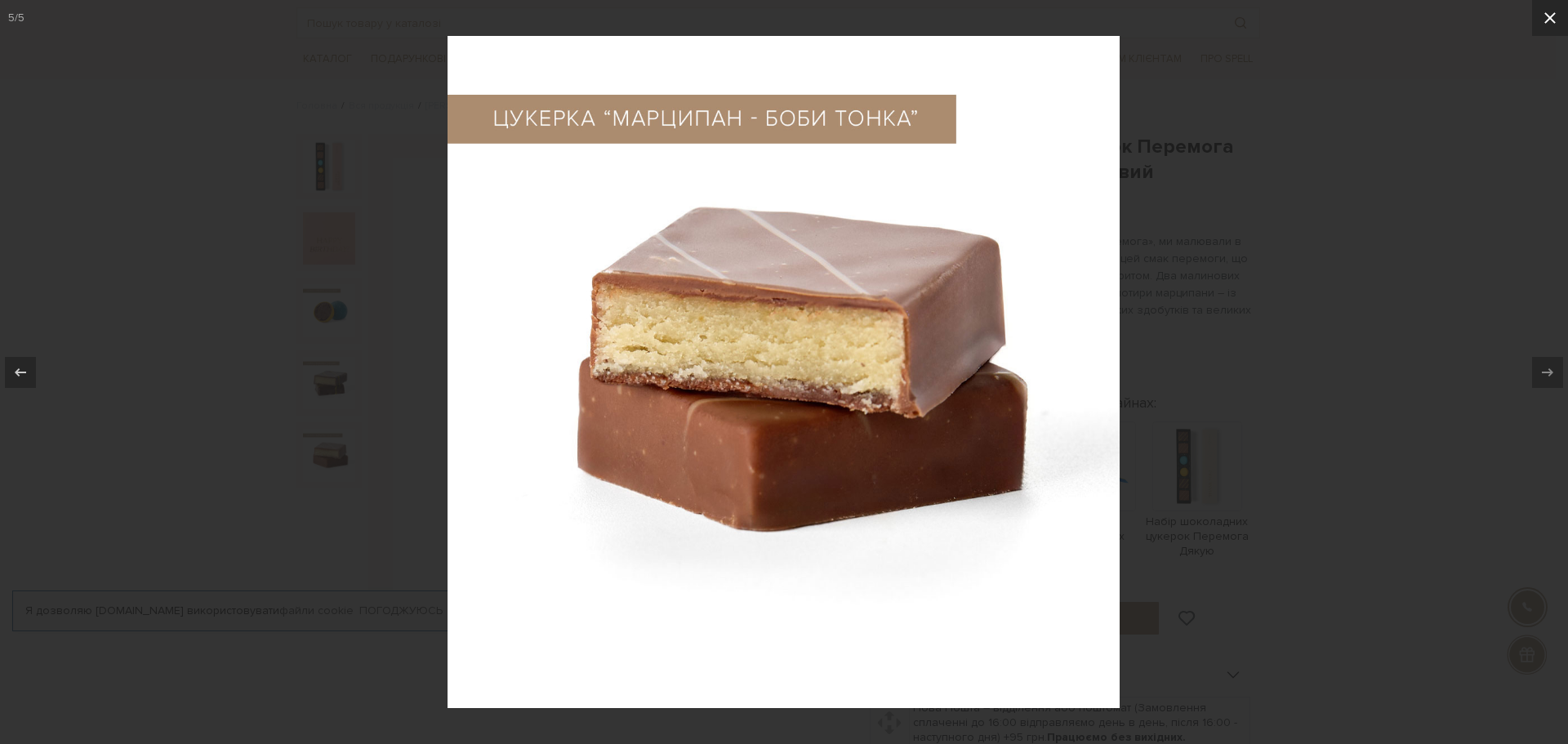
click at [1555, 16] on icon at bounding box center [1550, 18] width 19 height 19
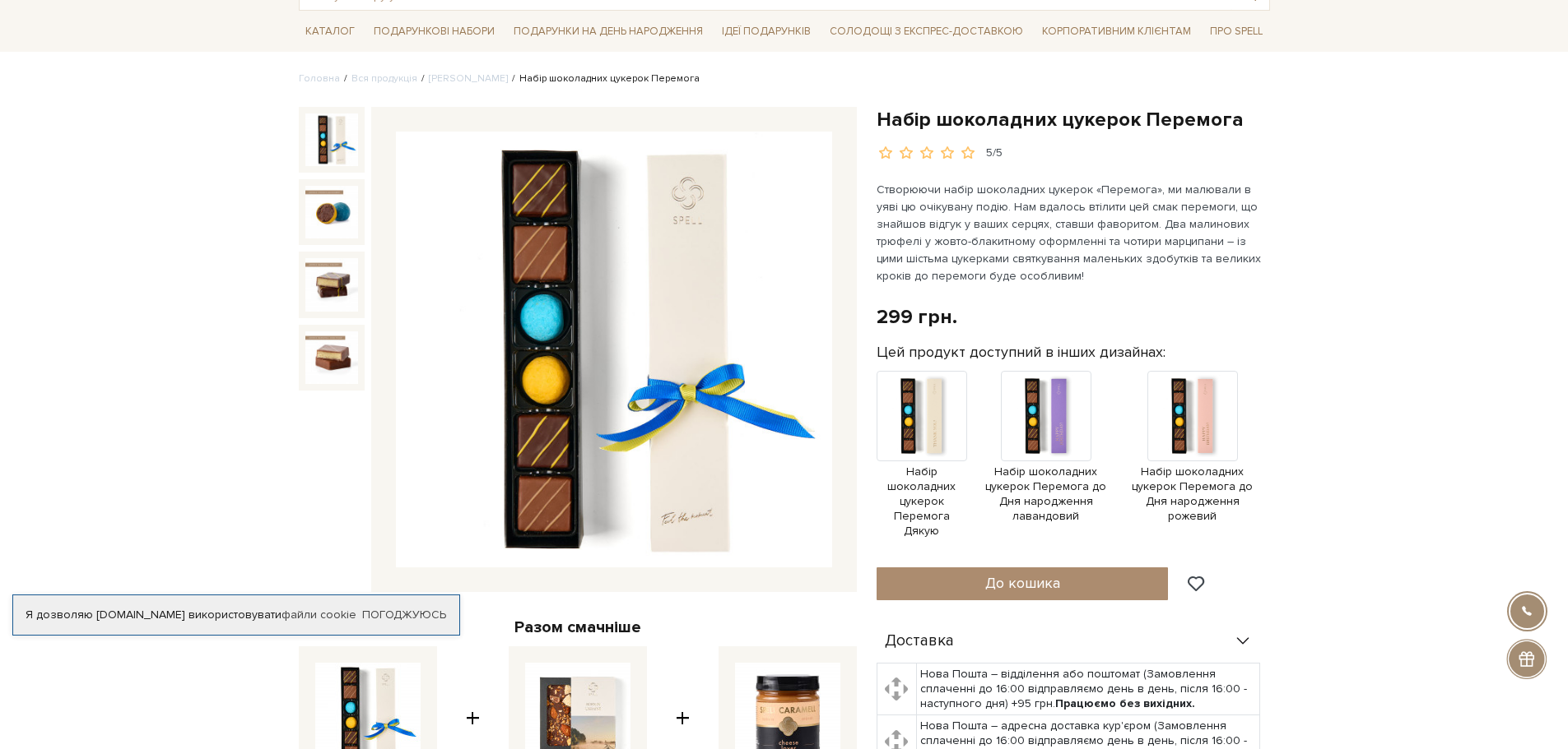
scroll to position [247, 0]
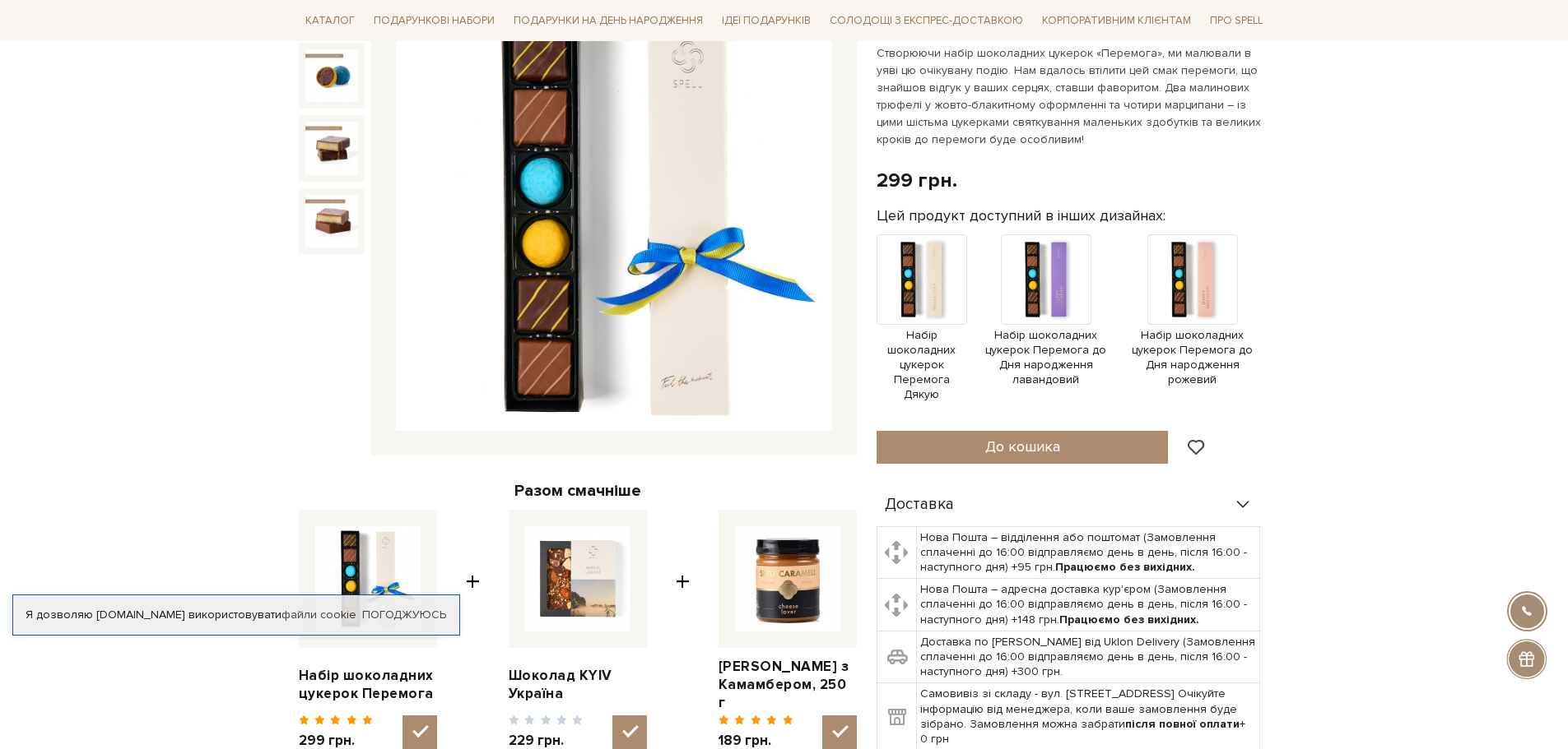
click at [458, 281] on img at bounding box center [614, 212] width 436 height 436
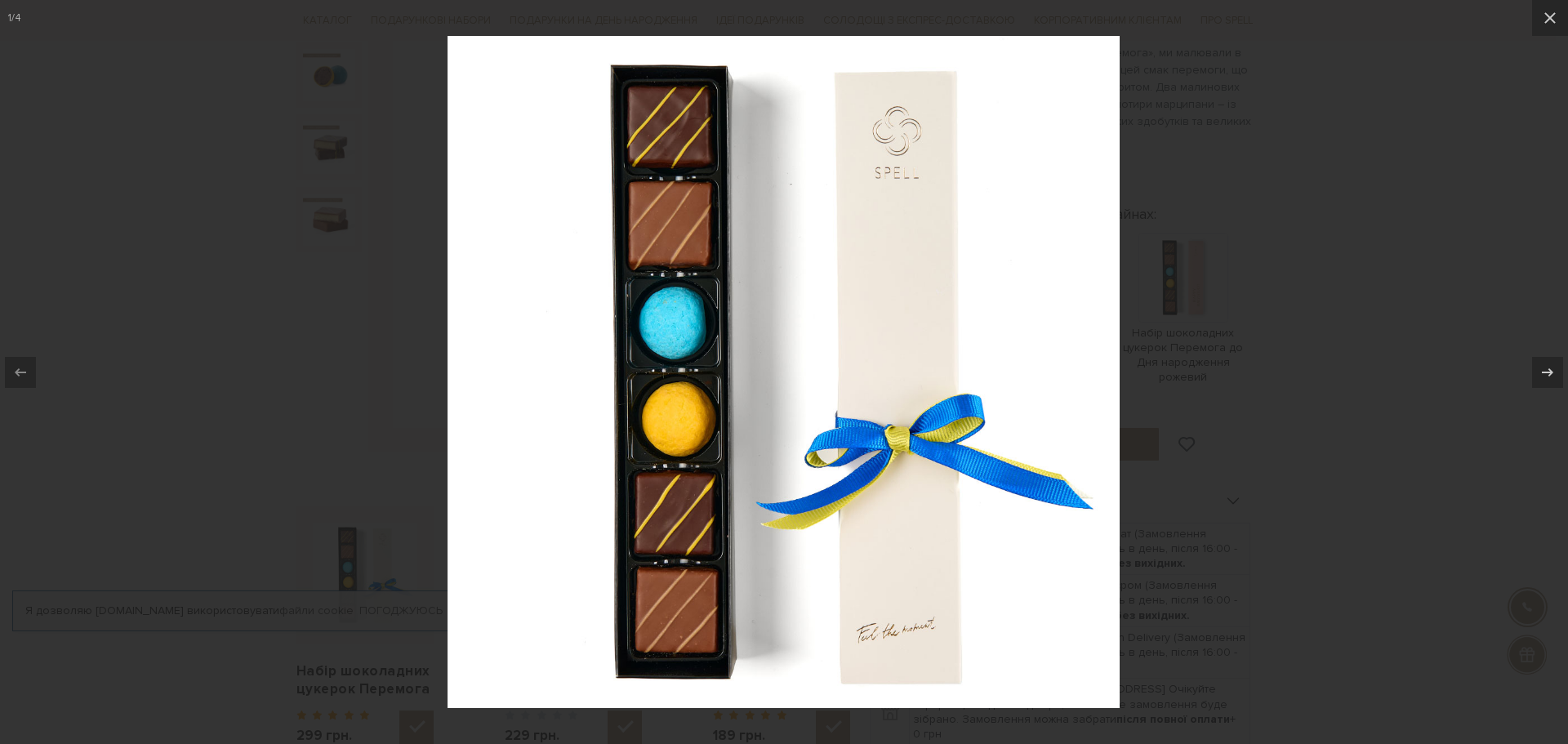
click at [352, 384] on div at bounding box center [784, 372] width 1568 height 744
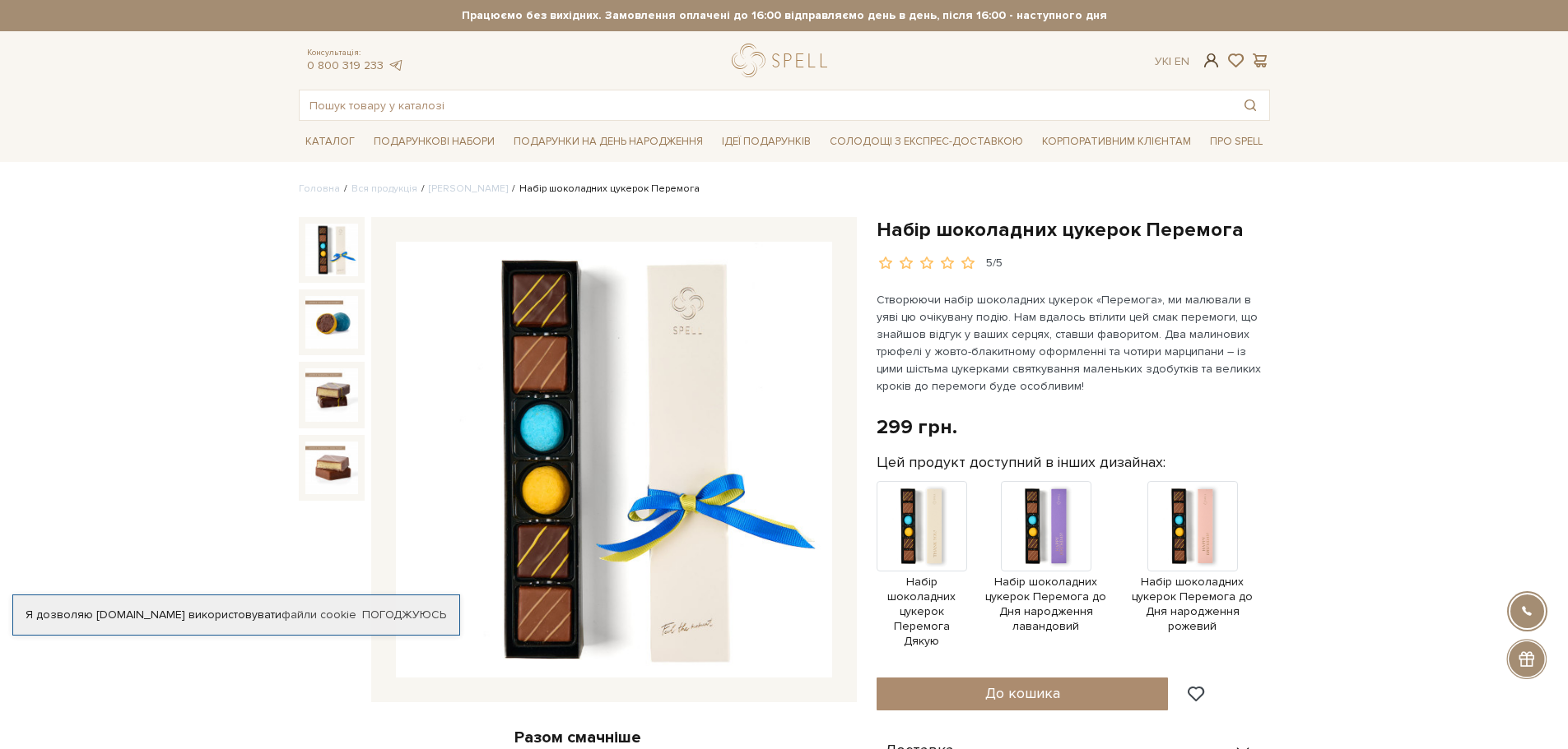
click at [1214, 58] on span at bounding box center [1211, 61] width 19 height 18
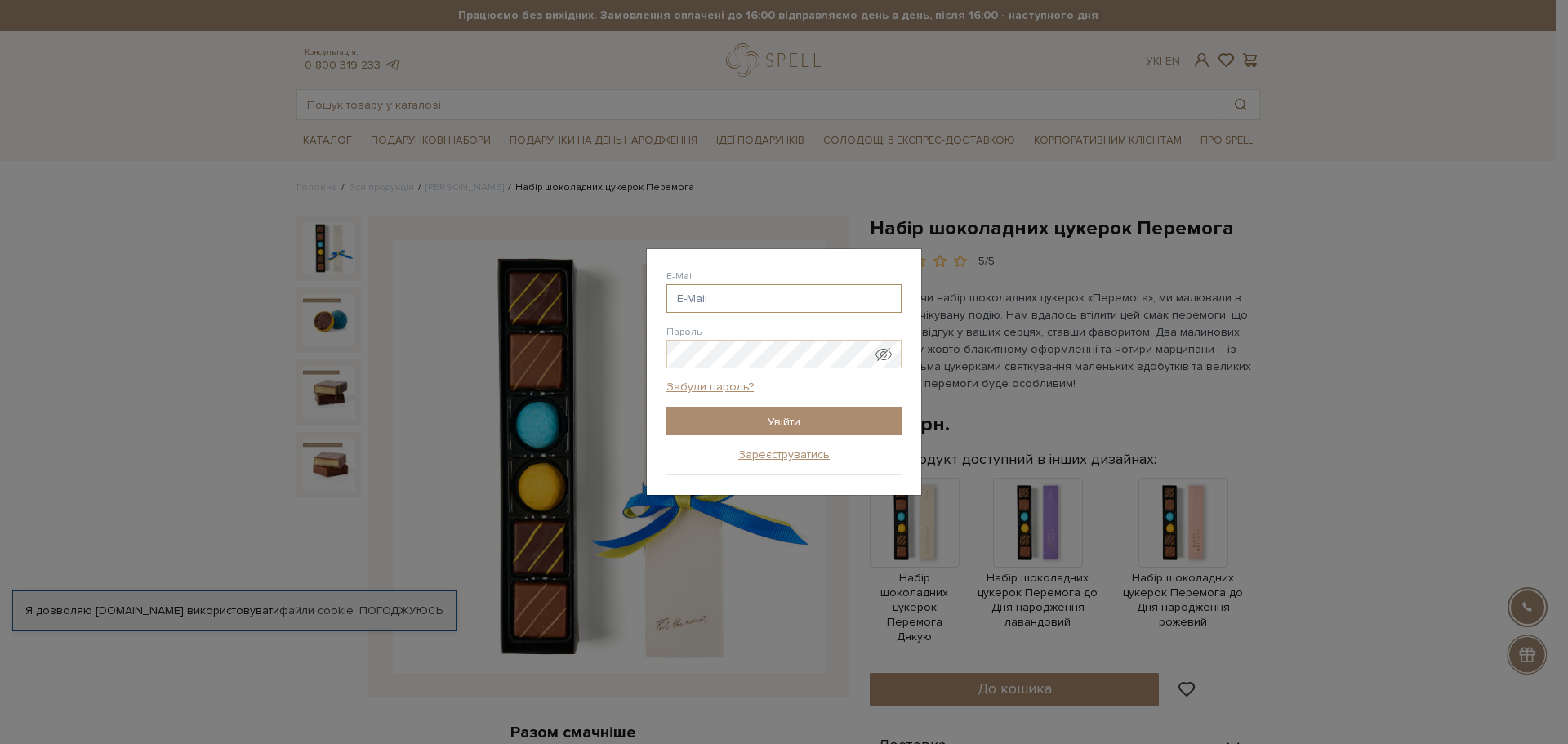
click at [752, 306] on input "E-Mail" at bounding box center [784, 298] width 236 height 29
click at [713, 298] on input "E-Mail" at bounding box center [784, 298] width 236 height 29
click at [742, 305] on input "katerynalitvin@gmail.com" at bounding box center [784, 298] width 236 height 29
click at [834, 303] on input "[DOMAIN_NAME][EMAIL_ADDRESS][DOMAIN_NAME]" at bounding box center [784, 298] width 236 height 29
type input "[DOMAIN_NAME][EMAIL_ADDRESS][DOMAIN_NAME]"
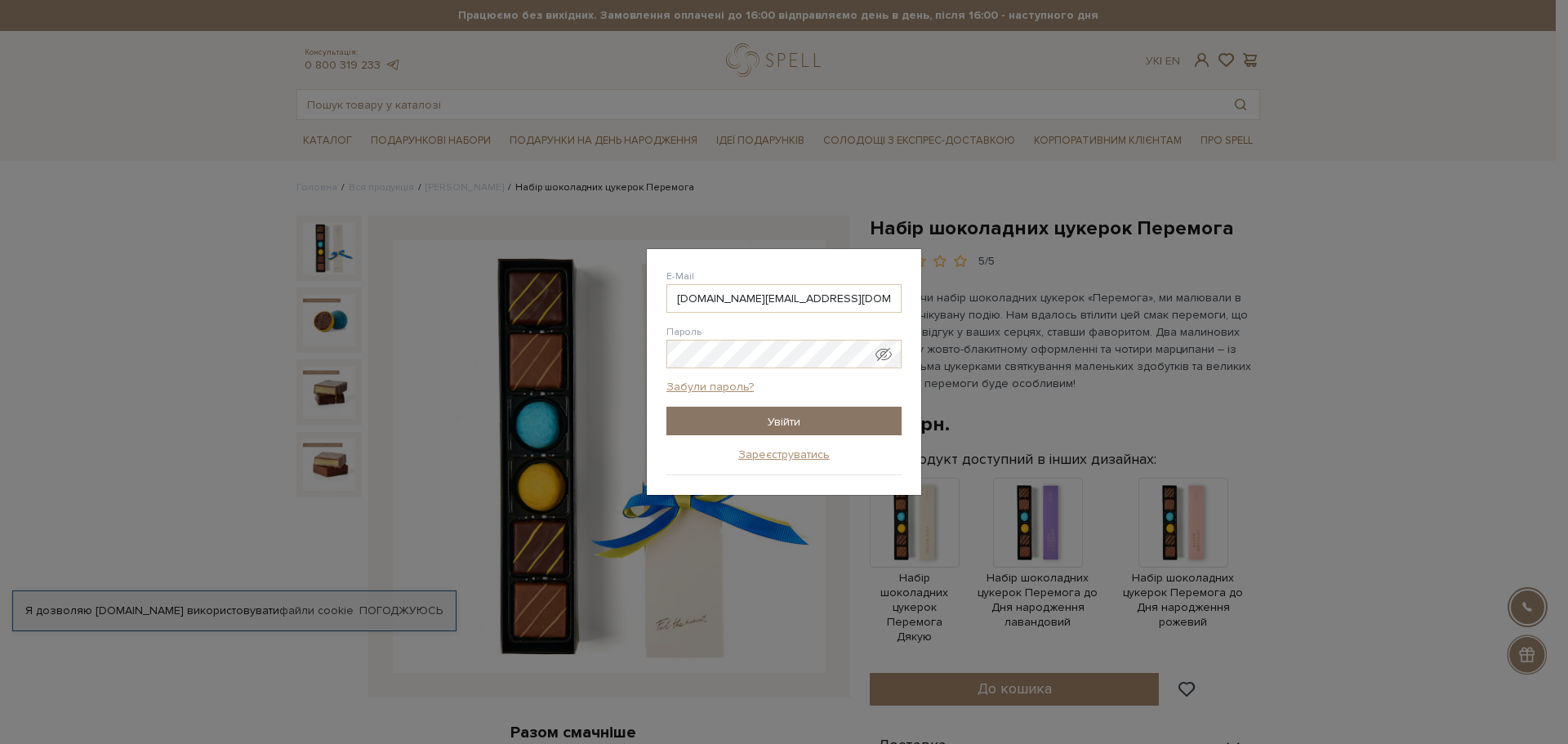
click at [795, 419] on input "Увійти" at bounding box center [784, 421] width 236 height 29
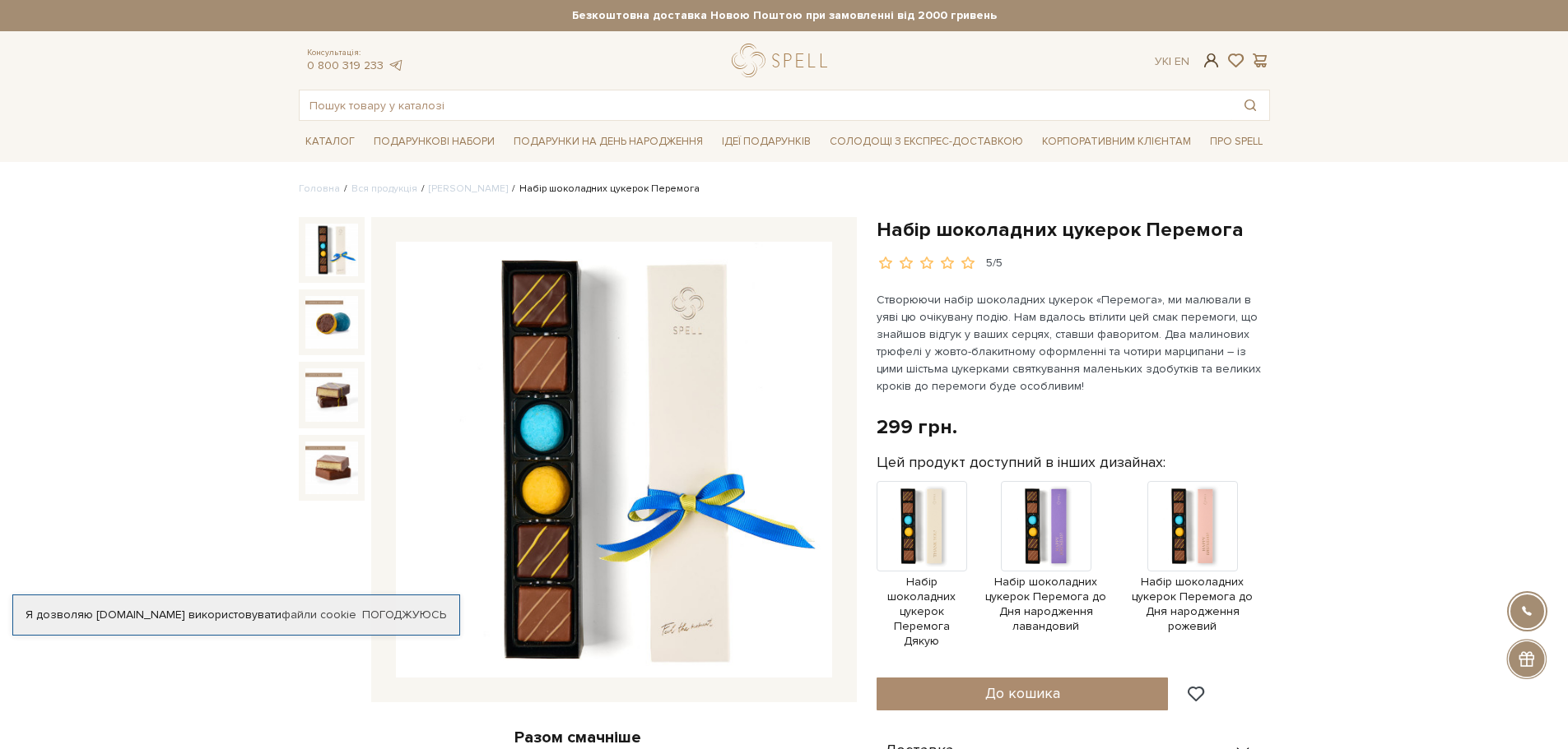
click at [1215, 58] on span at bounding box center [1211, 61] width 19 height 18
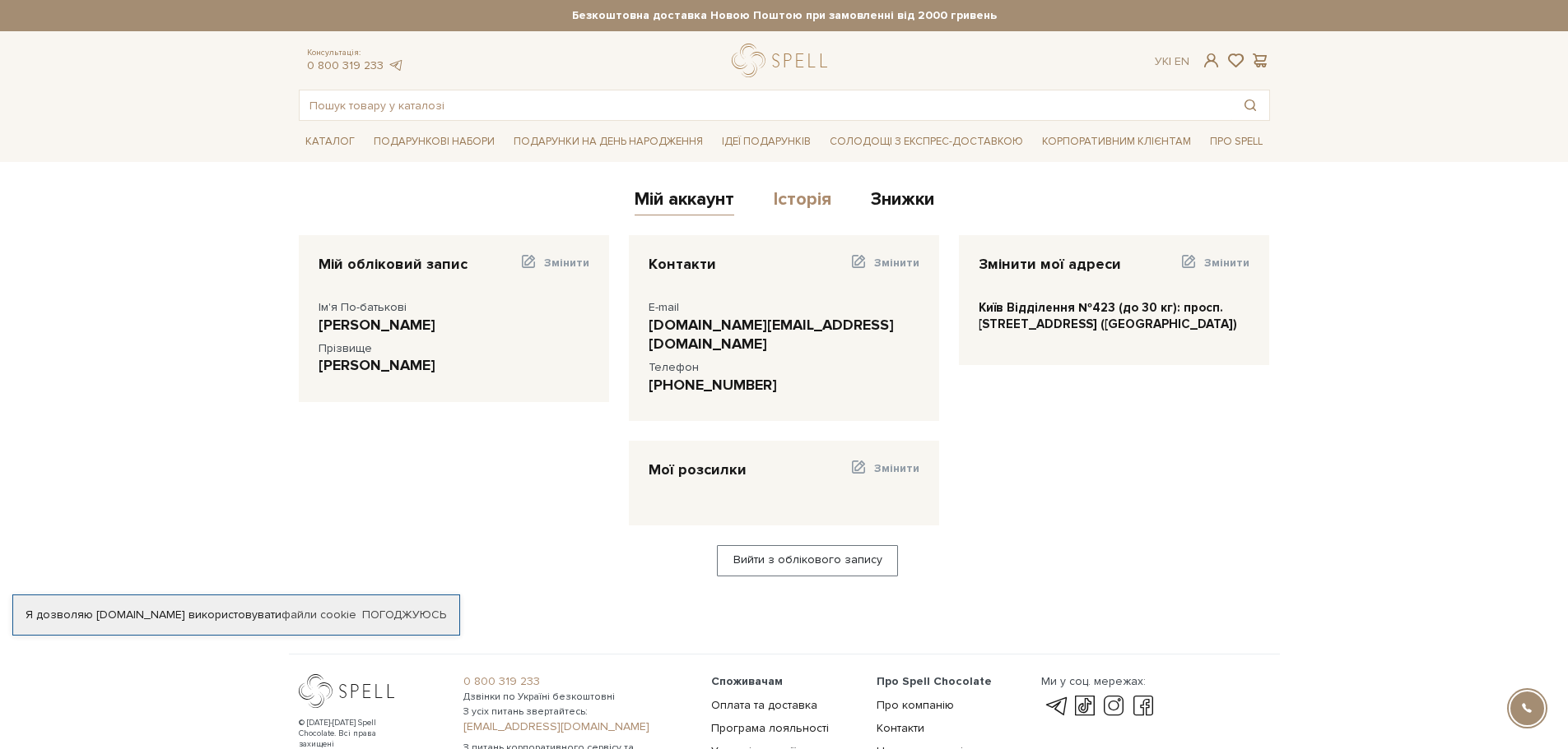
click at [799, 197] on link "Історія" at bounding box center [802, 202] width 58 height 27
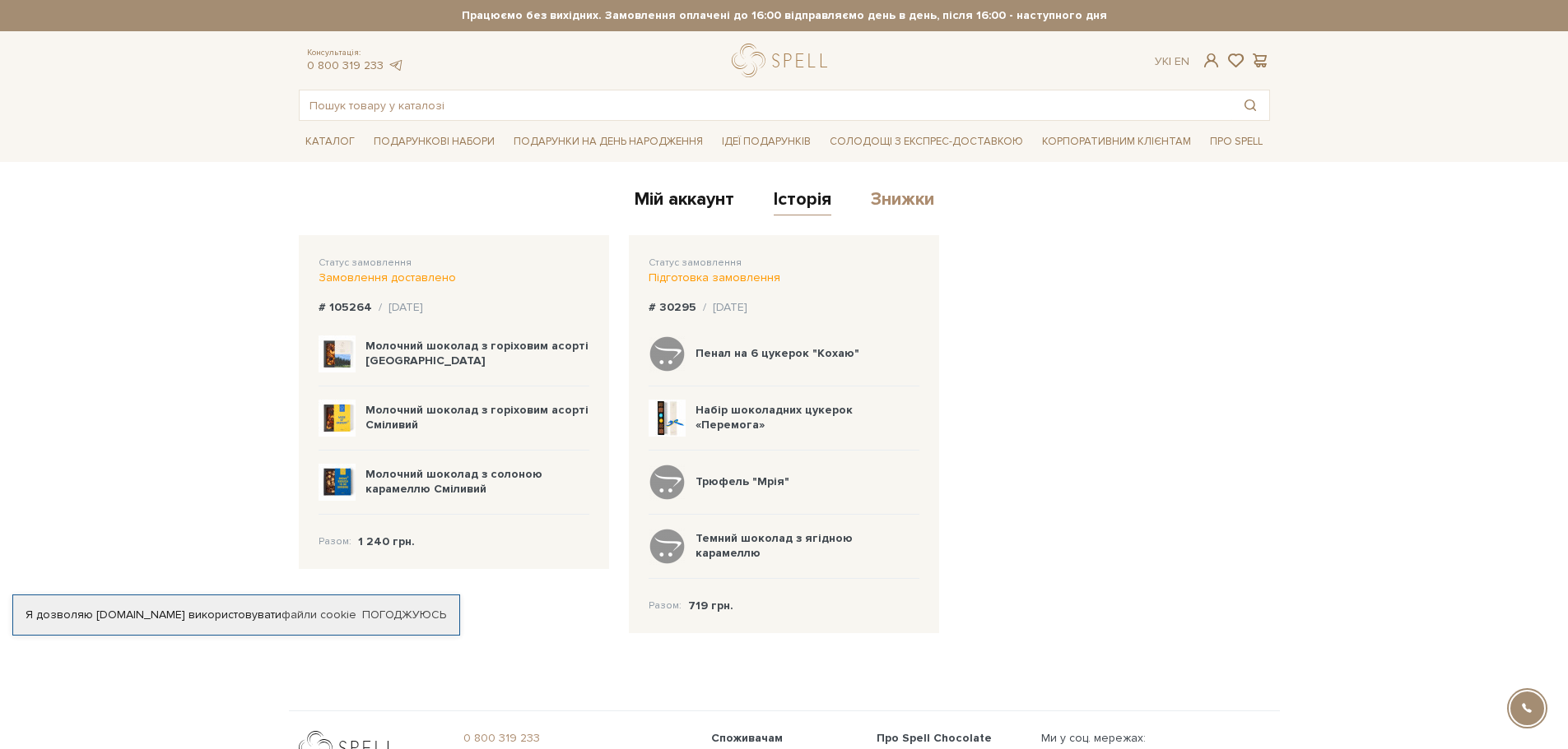
click at [894, 203] on link "Знижки" at bounding box center [903, 202] width 64 height 27
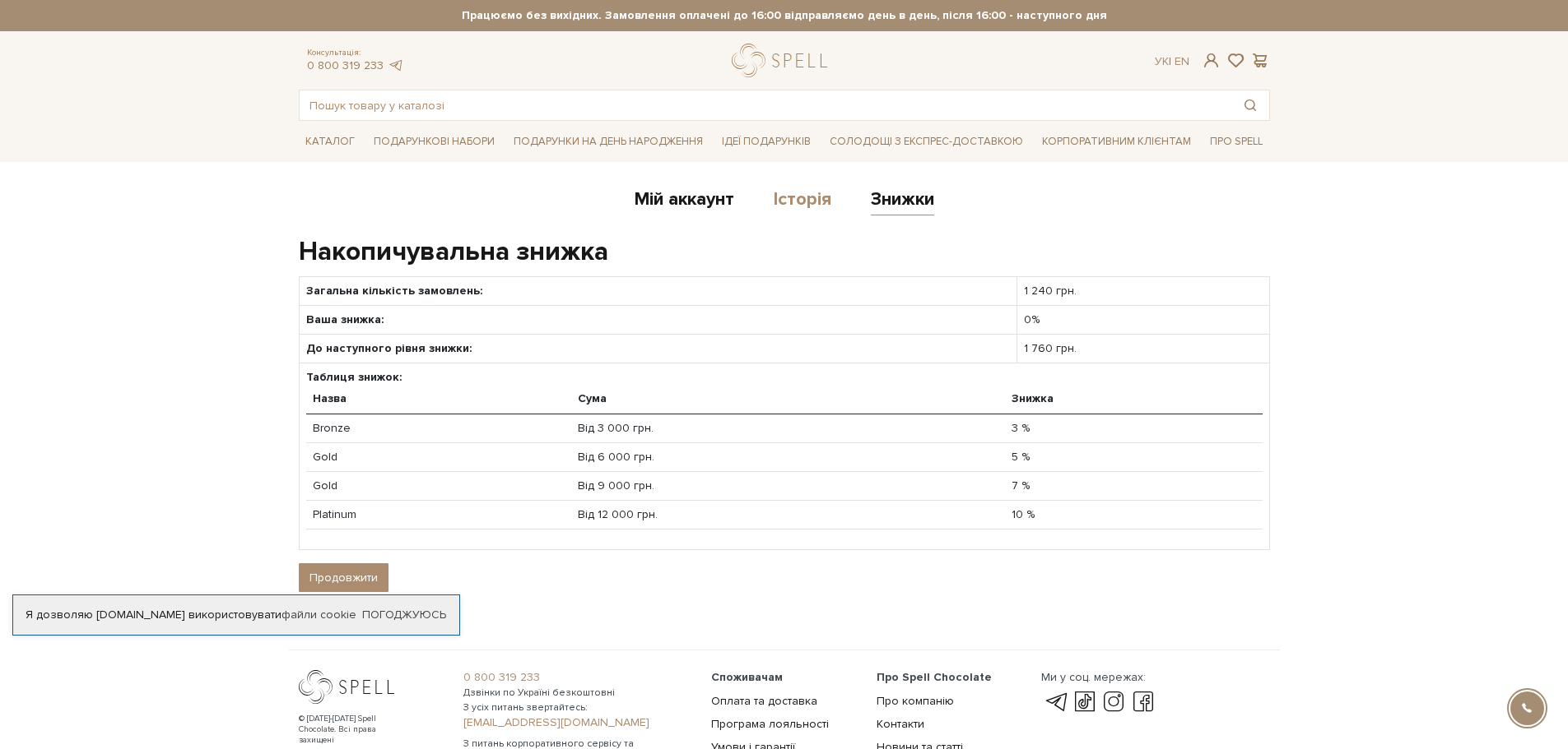
click at [803, 207] on link "Історія" at bounding box center [802, 202] width 58 height 27
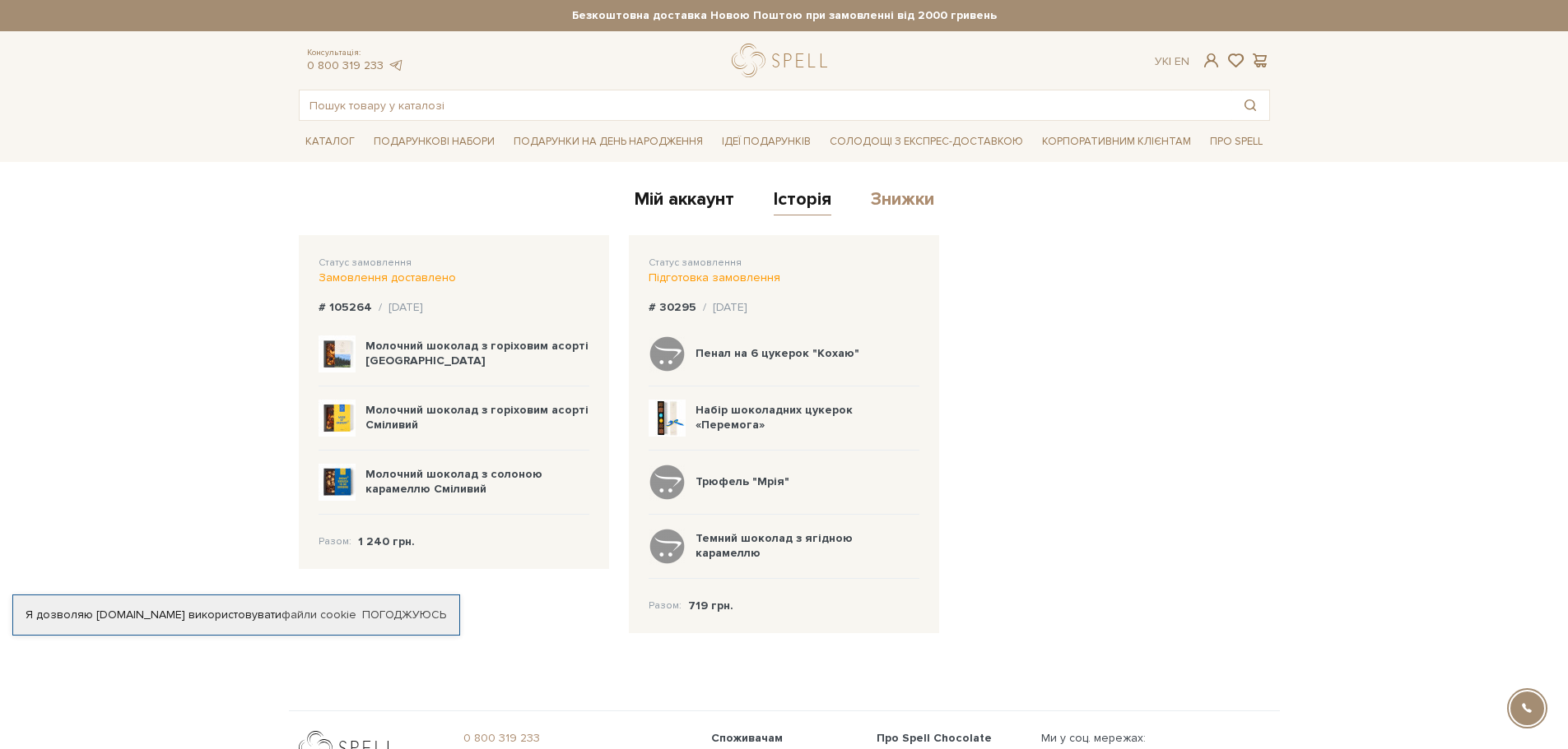
click at [912, 202] on link "Знижки" at bounding box center [903, 202] width 64 height 27
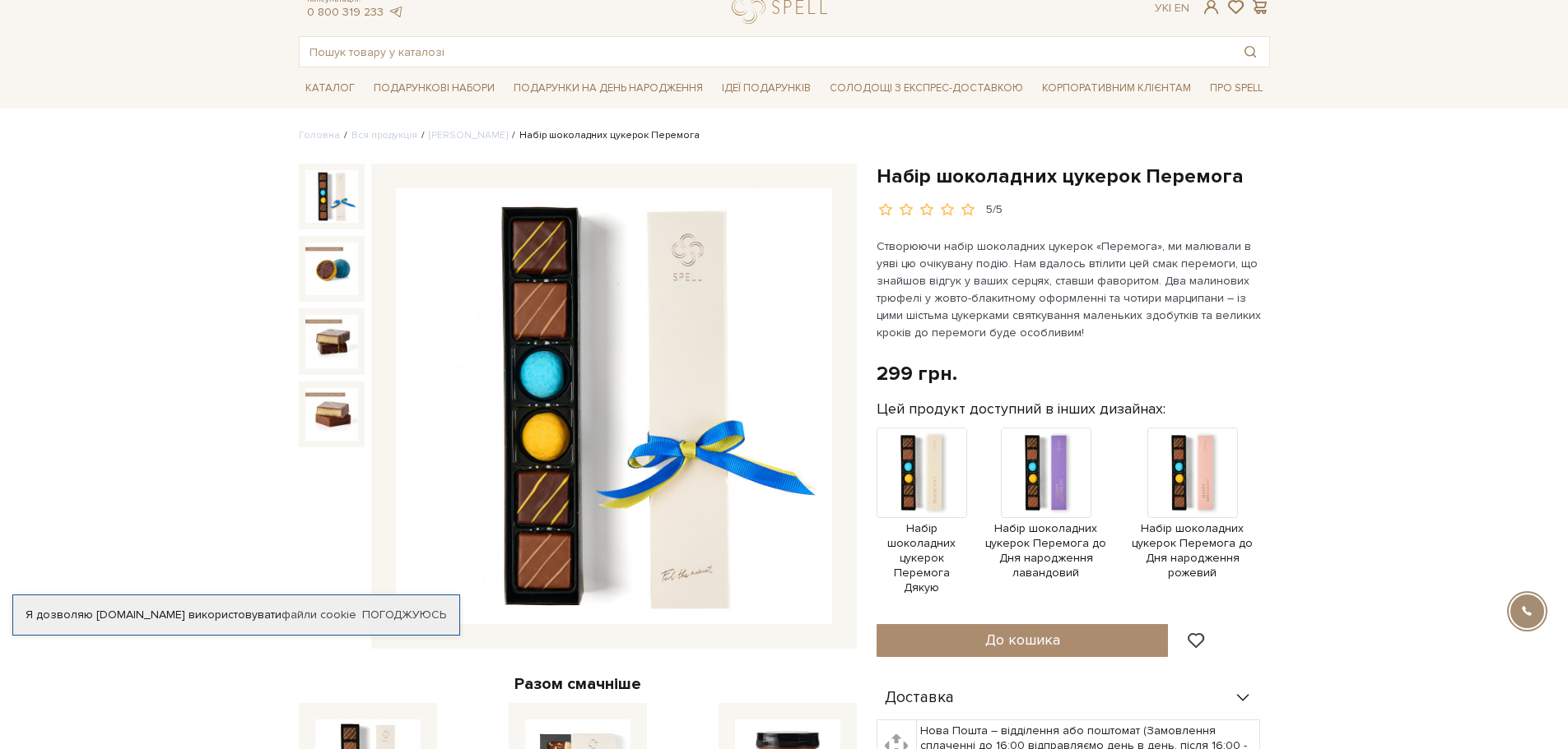
scroll to position [82, 0]
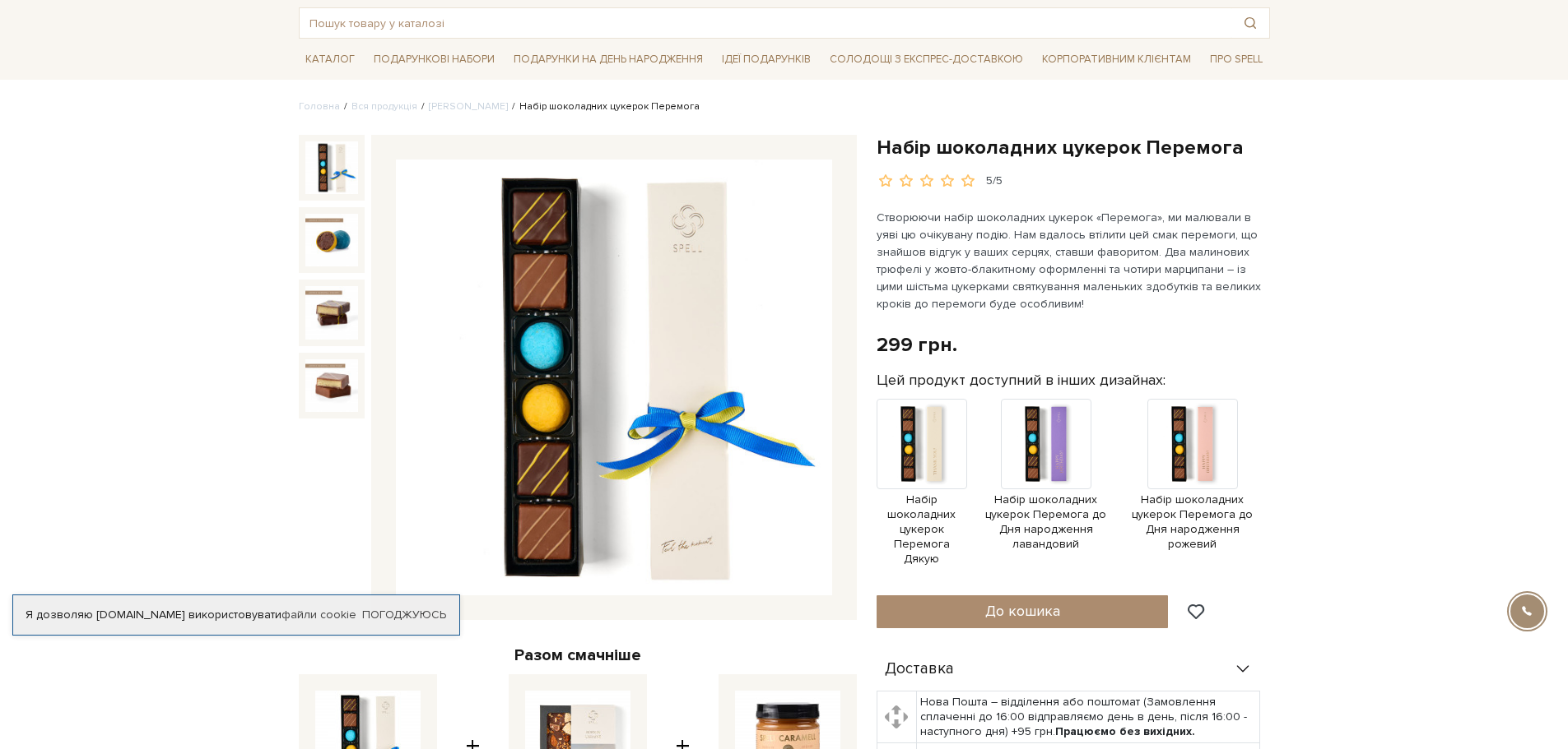
drag, startPoint x: 116, startPoint y: 294, endPoint x: 136, endPoint y: 170, distance: 125.6
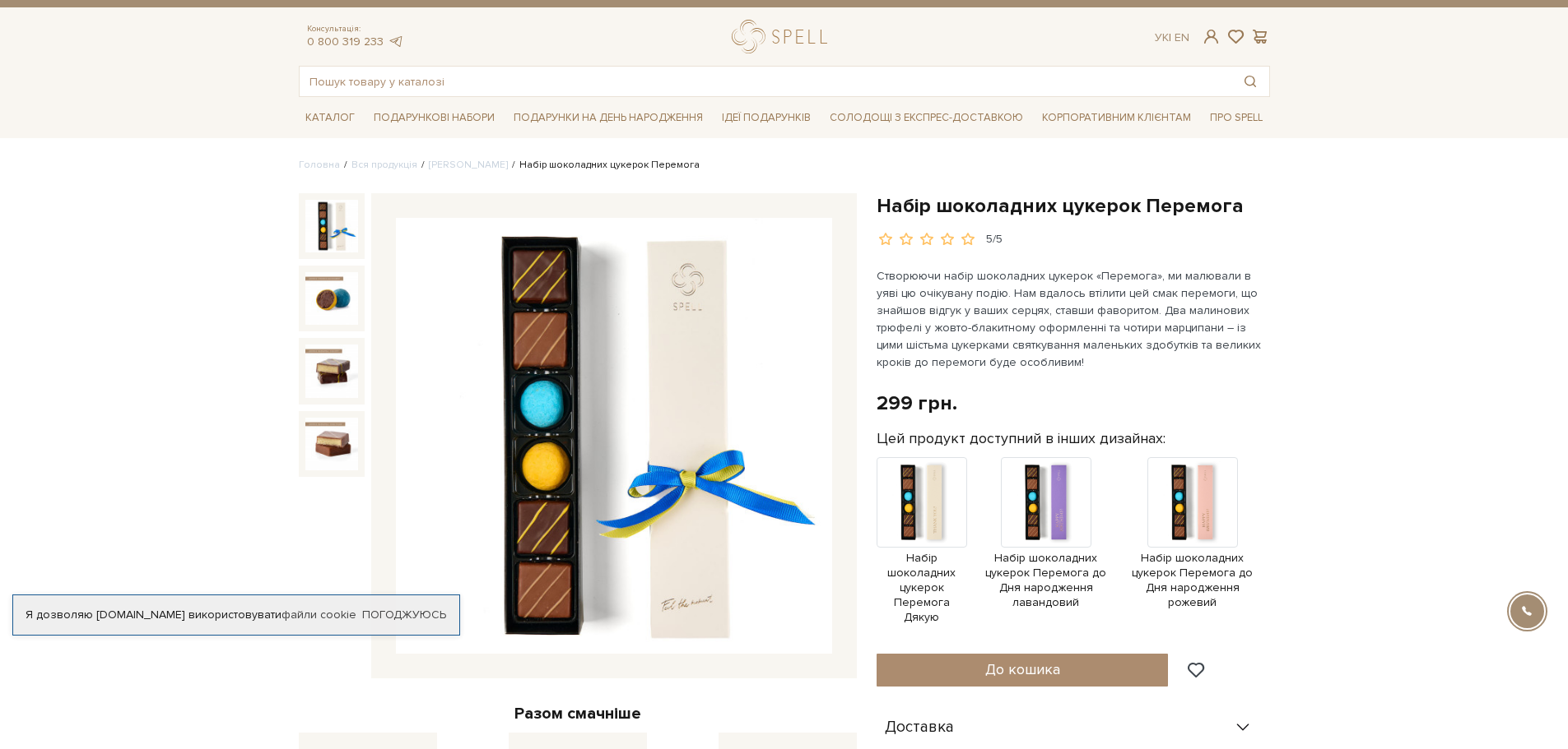
scroll to position [0, 0]
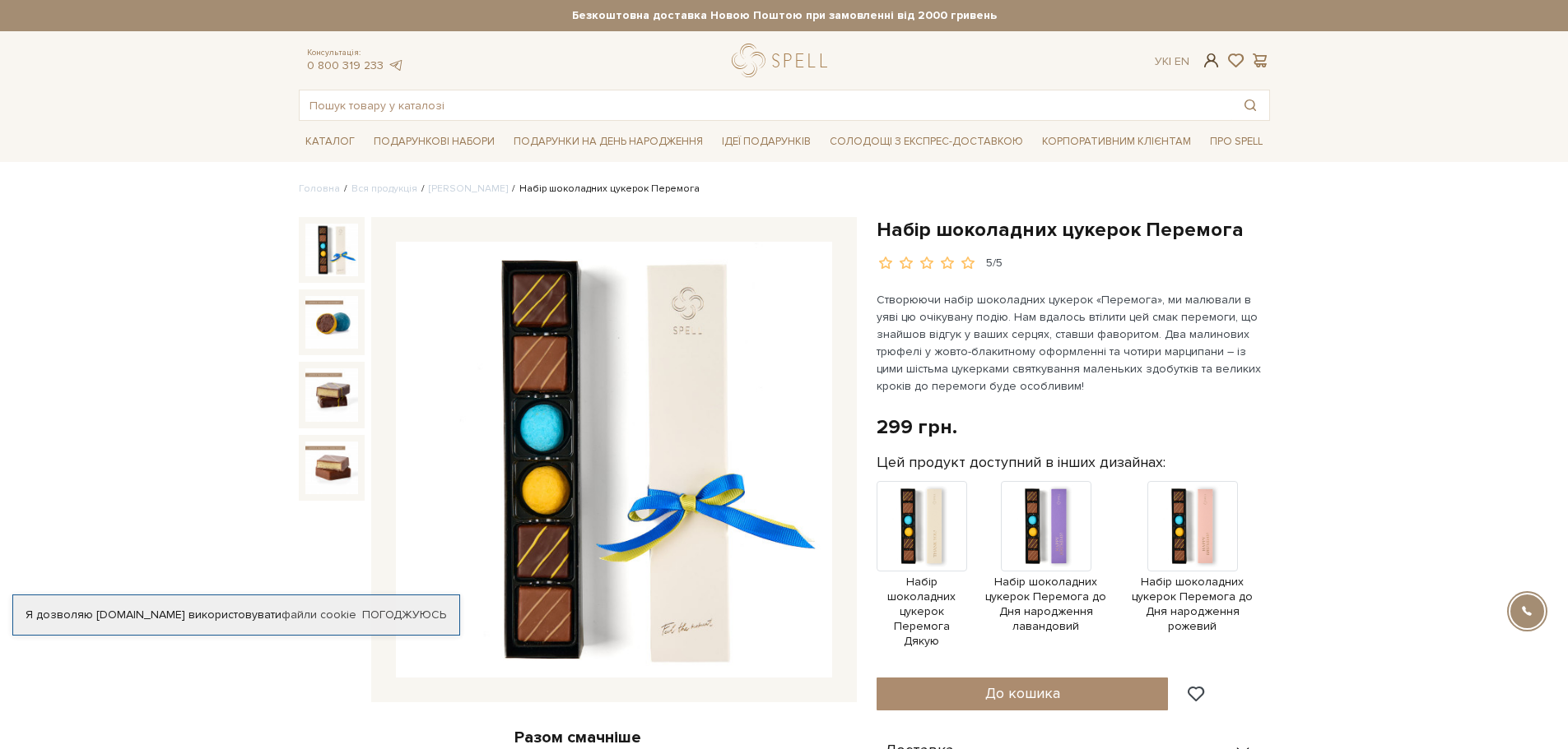
click at [1212, 61] on span at bounding box center [1211, 61] width 19 height 18
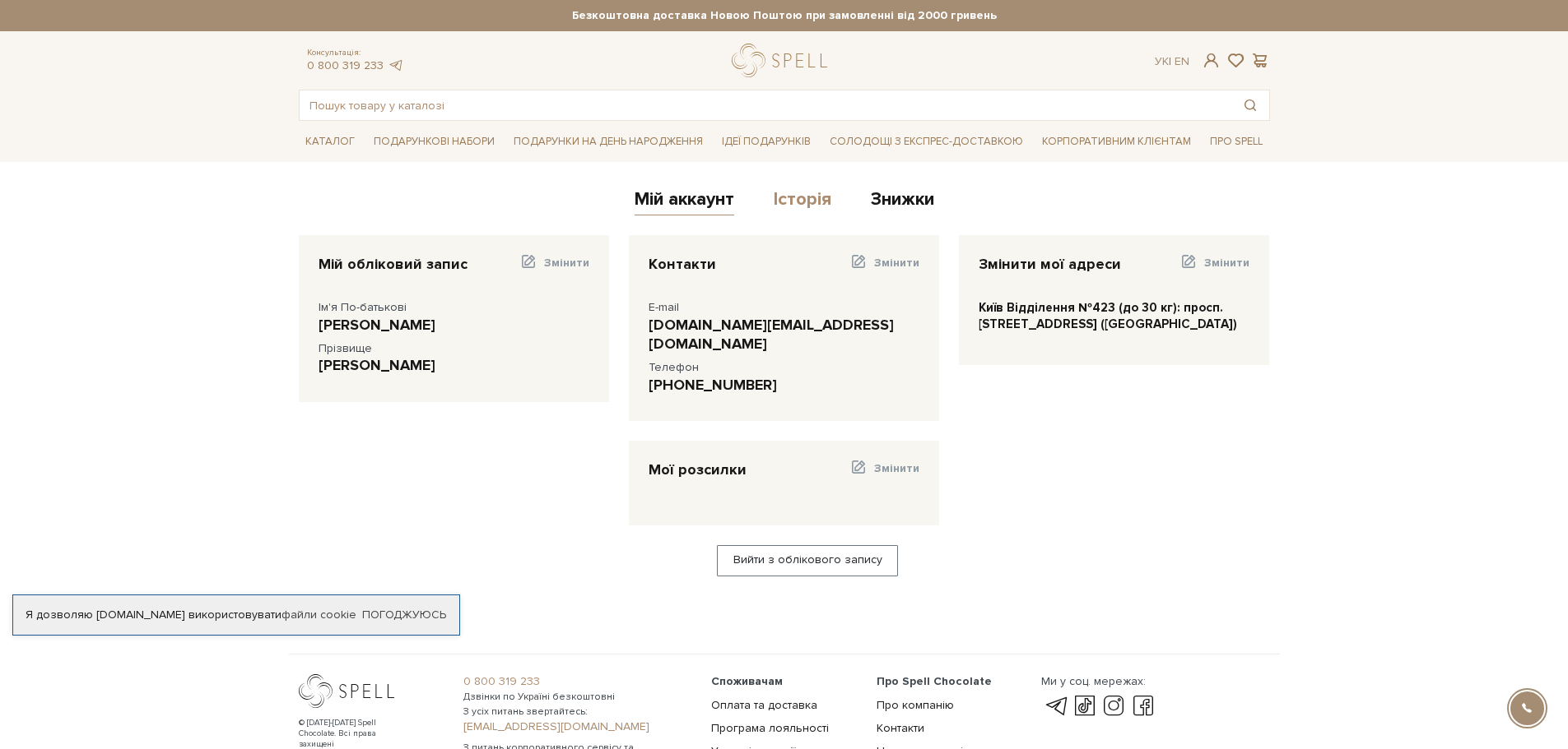
click at [785, 199] on link "Історія" at bounding box center [802, 202] width 58 height 27
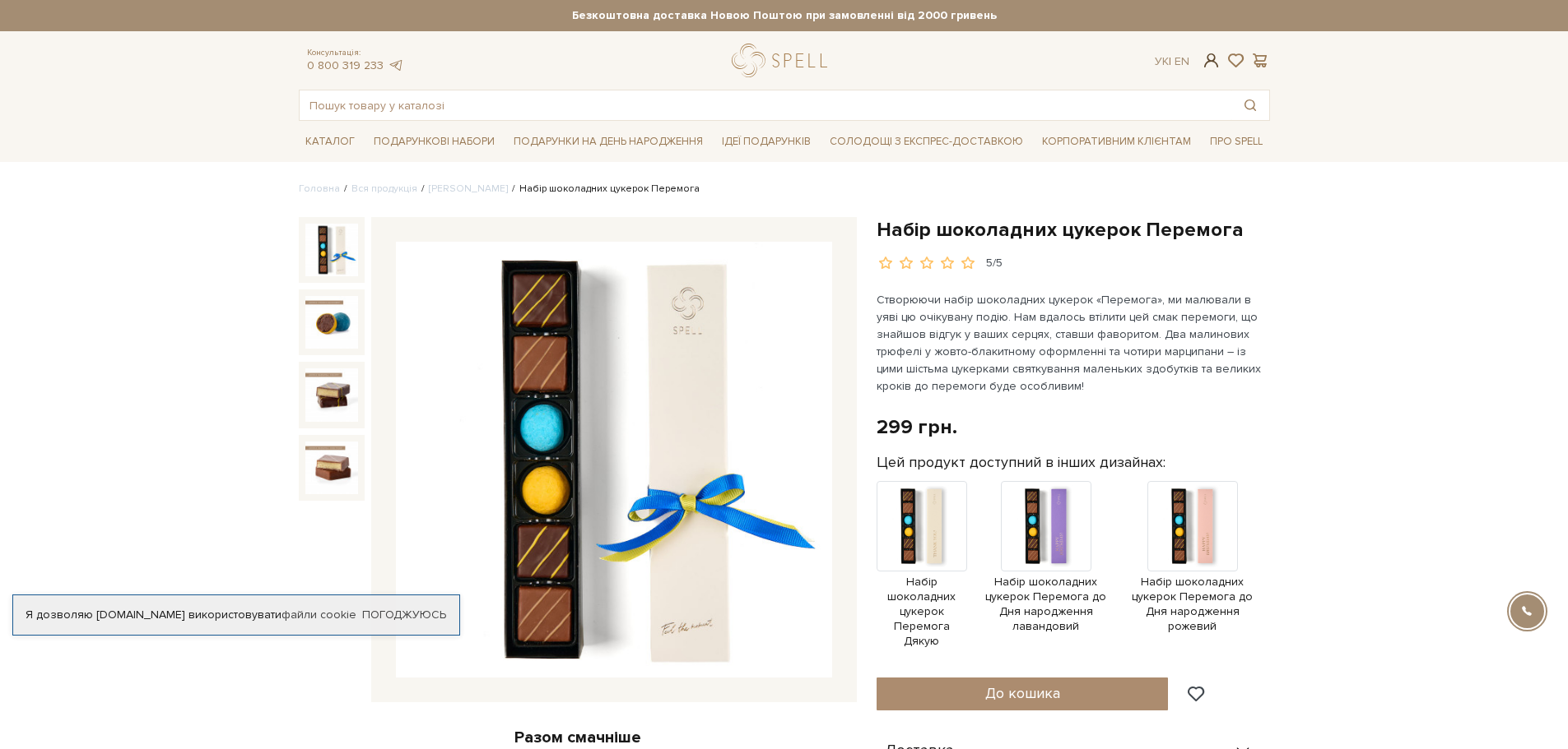
click at [1209, 59] on span at bounding box center [1211, 61] width 19 height 18
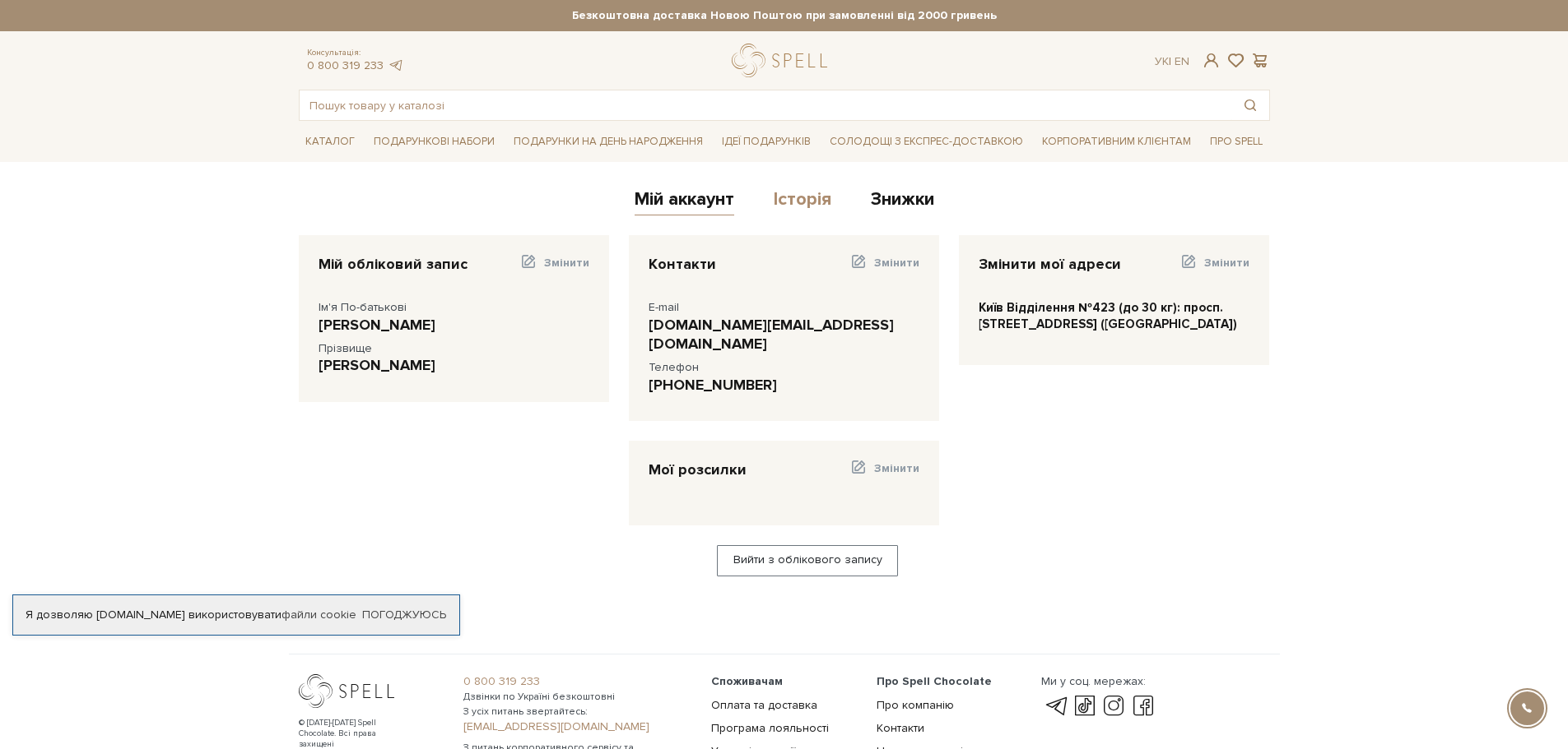
click at [795, 198] on link "Історія" at bounding box center [802, 202] width 58 height 27
